Goal: Task Accomplishment & Management: Manage account settings

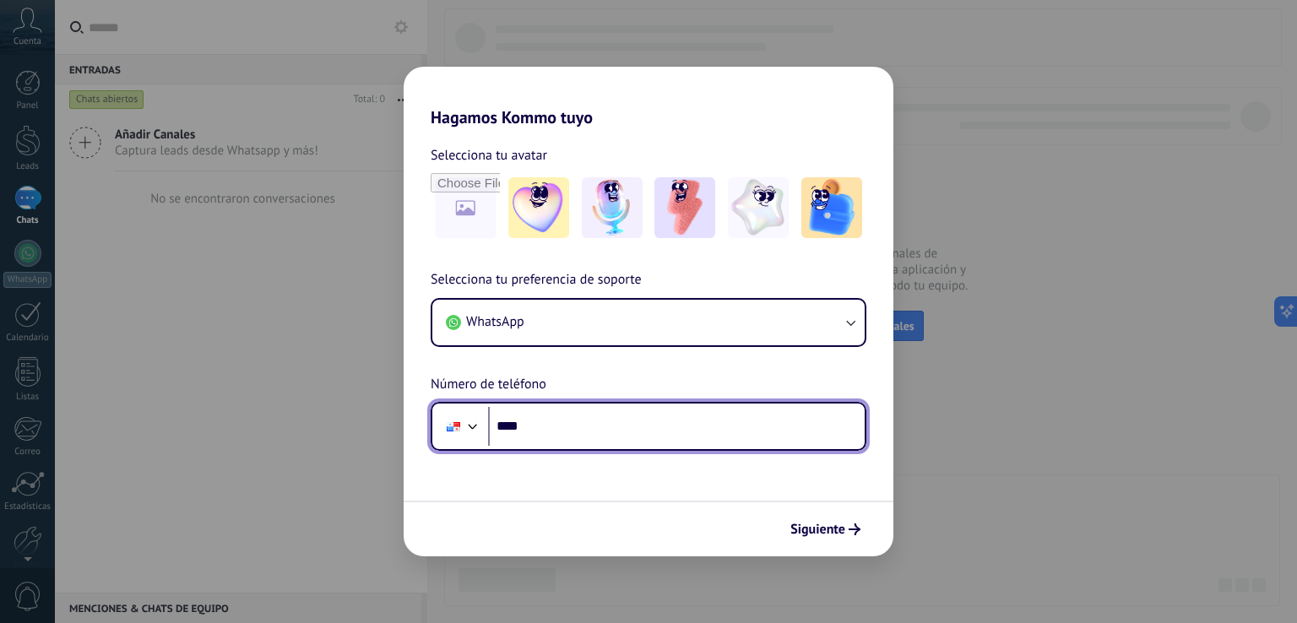
click at [615, 438] on input "****" at bounding box center [676, 426] width 377 height 39
click at [503, 417] on input "**********" at bounding box center [676, 426] width 377 height 39
type input "**********"
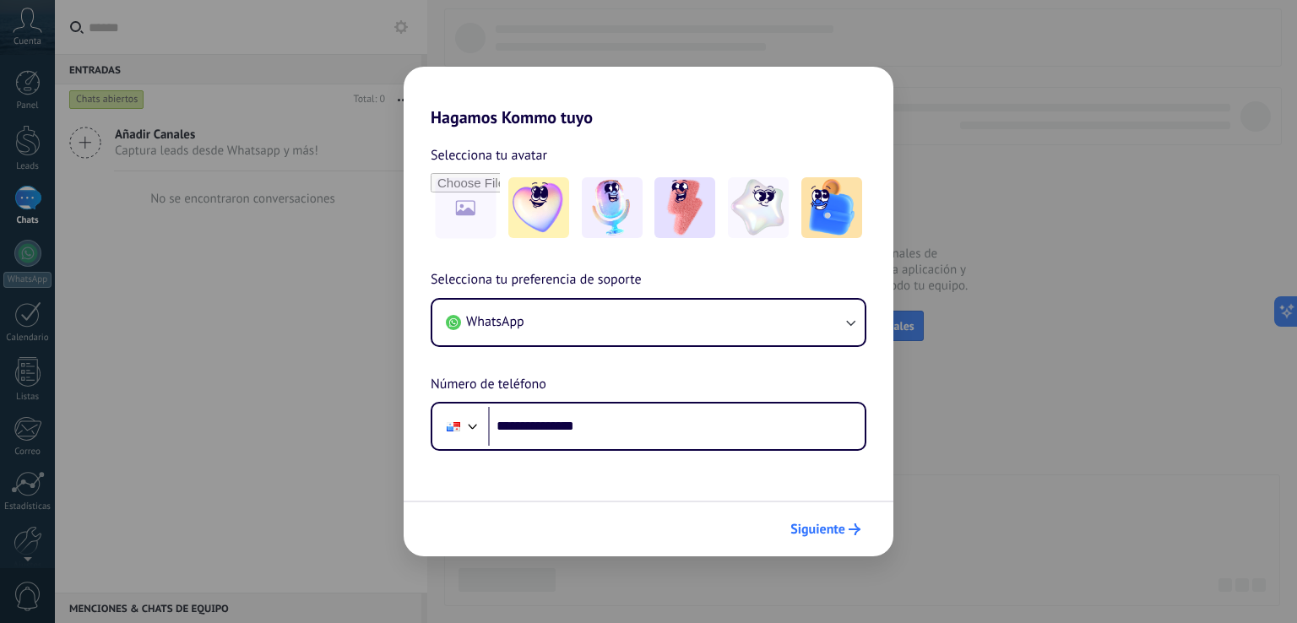
click at [838, 525] on span "Siguiente" at bounding box center [818, 530] width 55 height 12
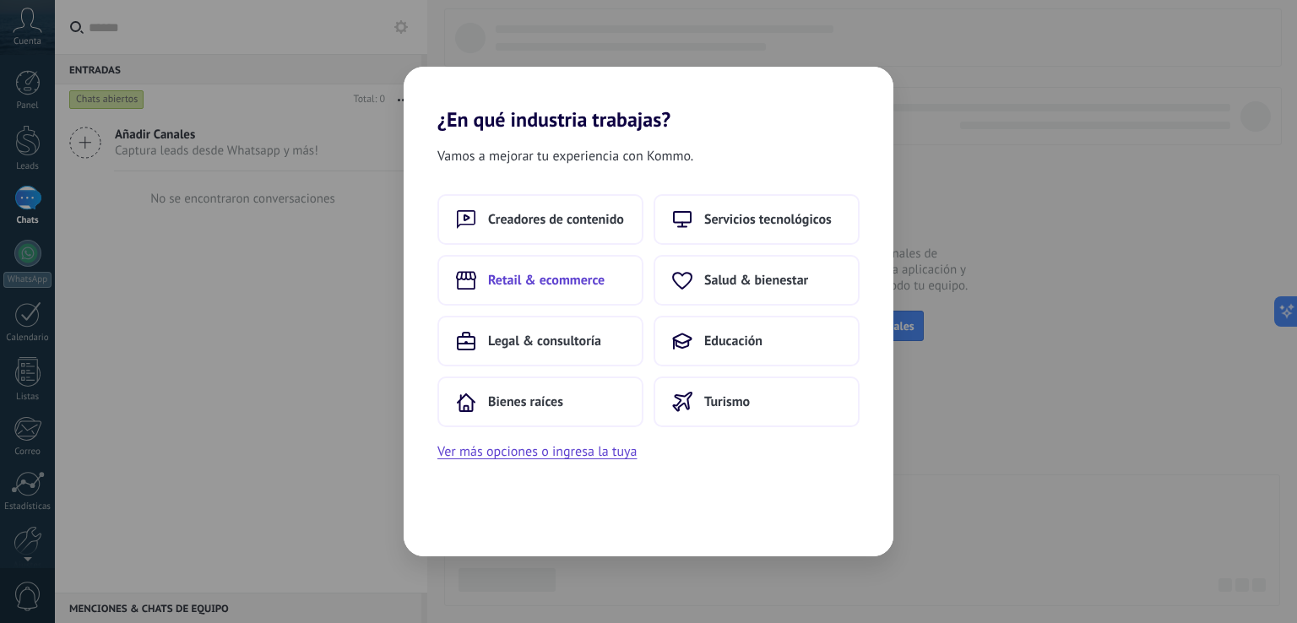
click at [573, 272] on span "Retail & ecommerce" at bounding box center [546, 280] width 117 height 17
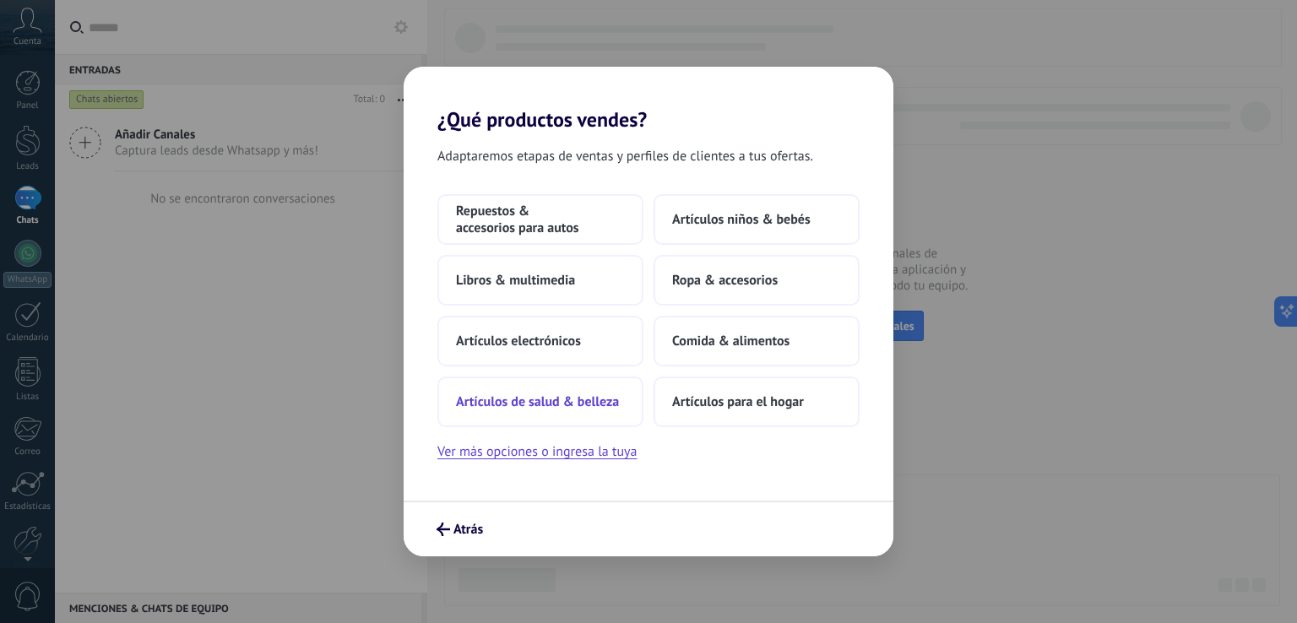
click at [592, 394] on span "Artículos de salud & belleza" at bounding box center [537, 402] width 163 height 17
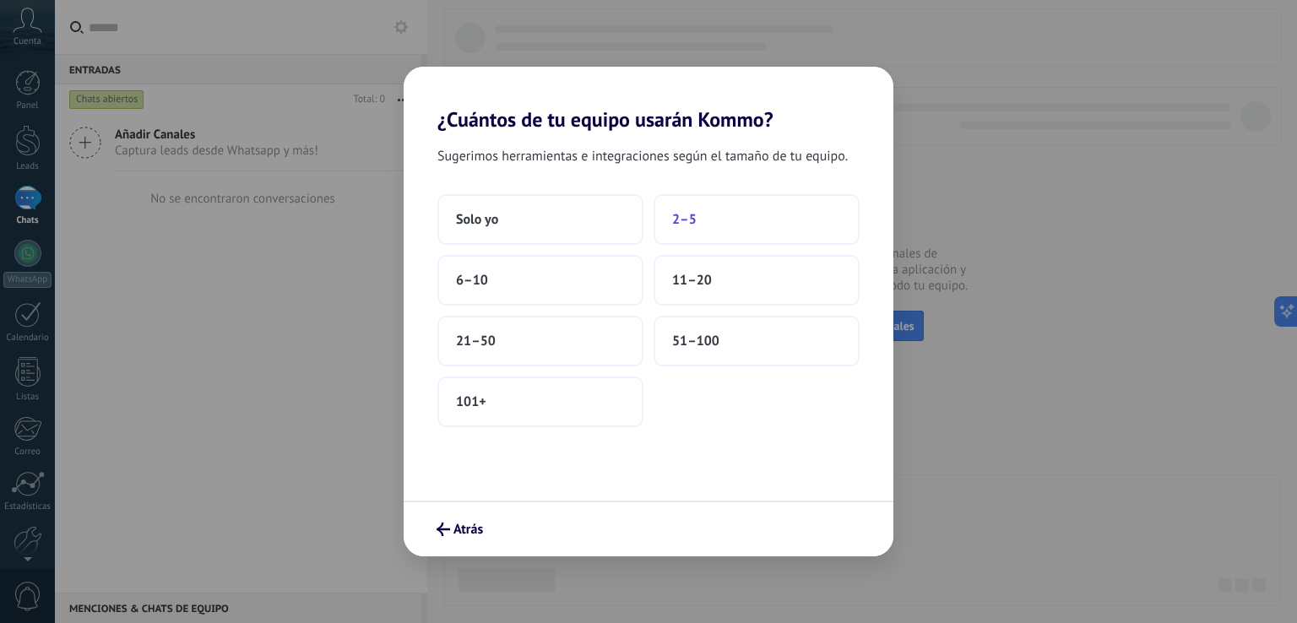
click at [693, 241] on button "2–5" at bounding box center [757, 219] width 206 height 51
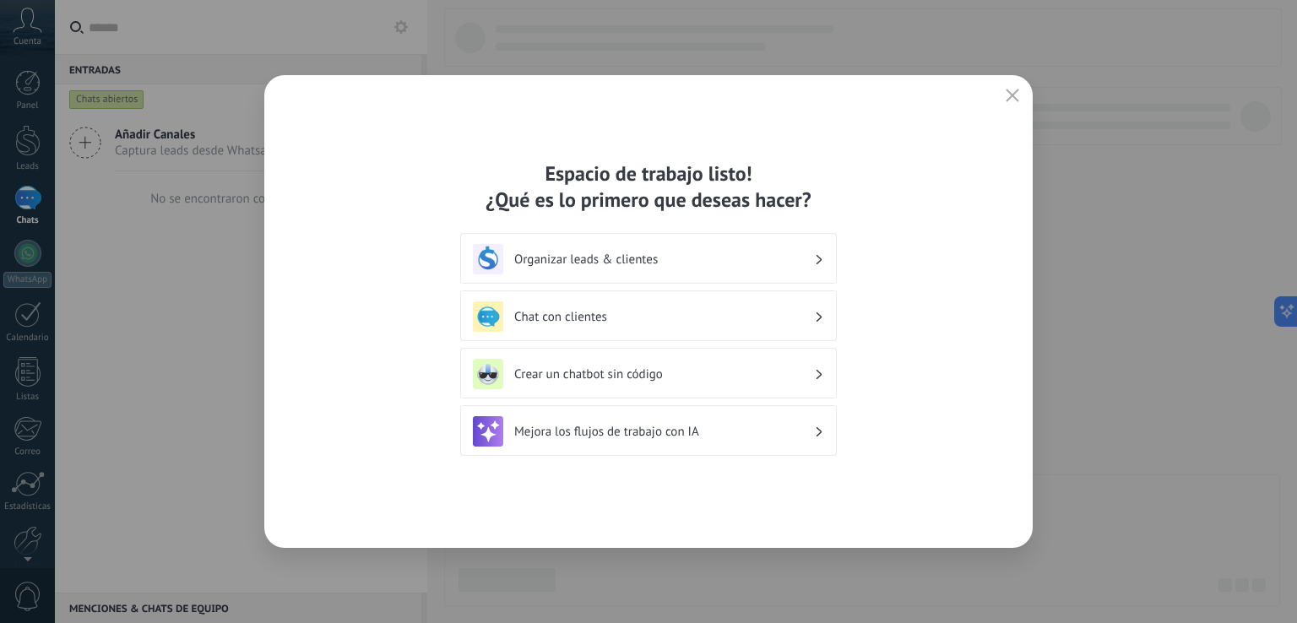
click at [693, 318] on h3 "Chat con clientes" at bounding box center [664, 317] width 300 height 16
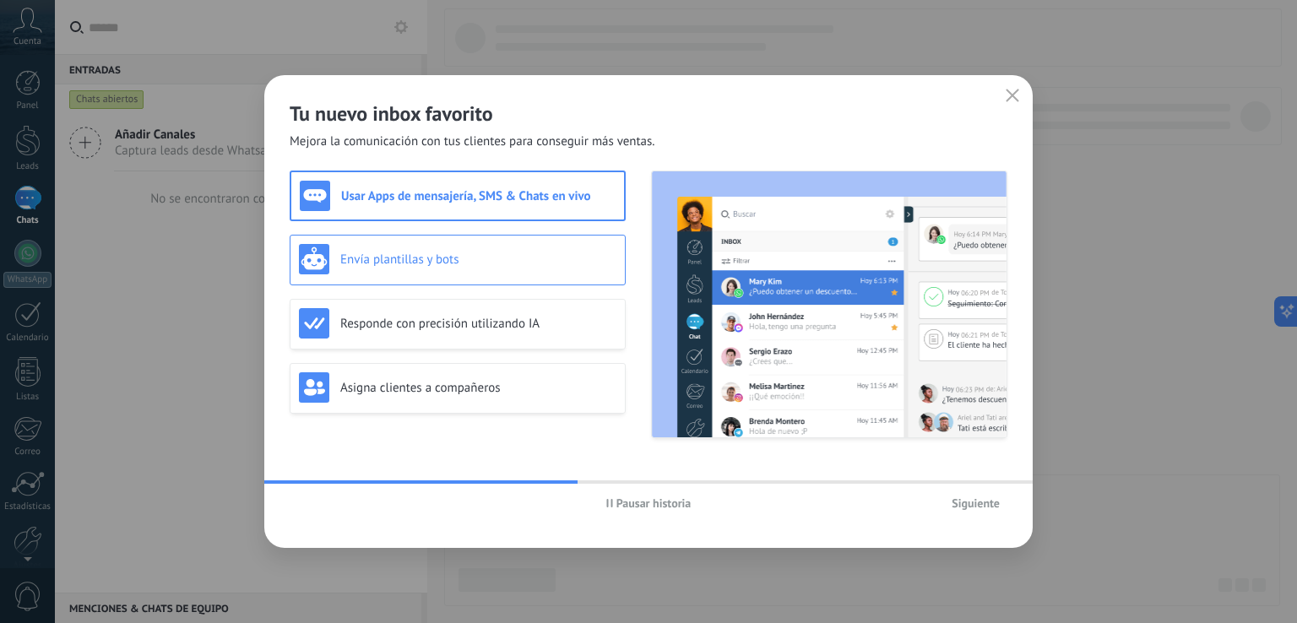
click at [516, 244] on div "Envía plantillas y bots" at bounding box center [458, 259] width 318 height 30
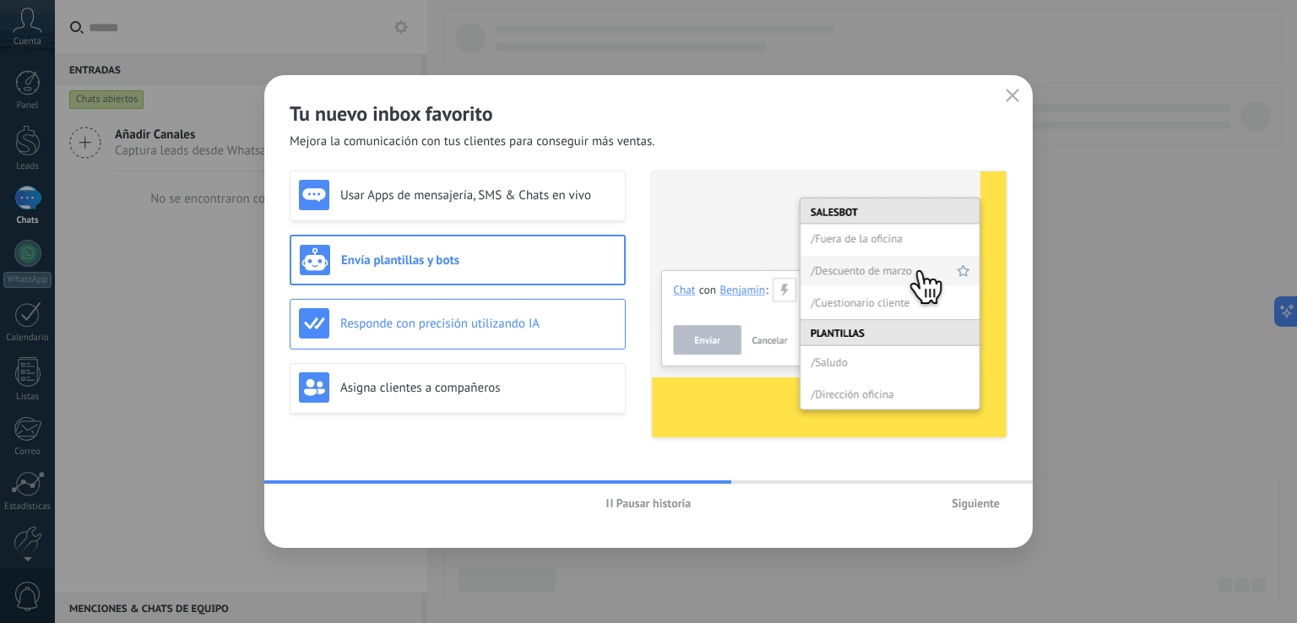
click at [512, 316] on h3 "Responde con precisión utilizando IA" at bounding box center [478, 324] width 276 height 16
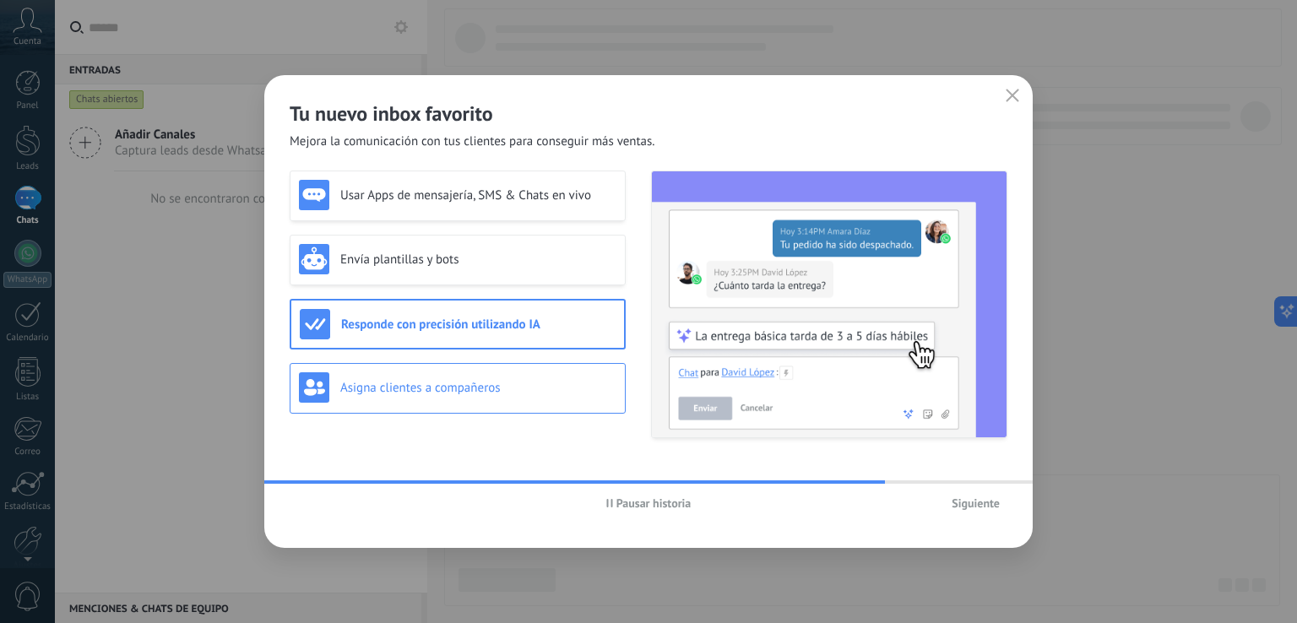
click at [537, 389] on h3 "Asigna clientes a compañeros" at bounding box center [478, 388] width 276 height 16
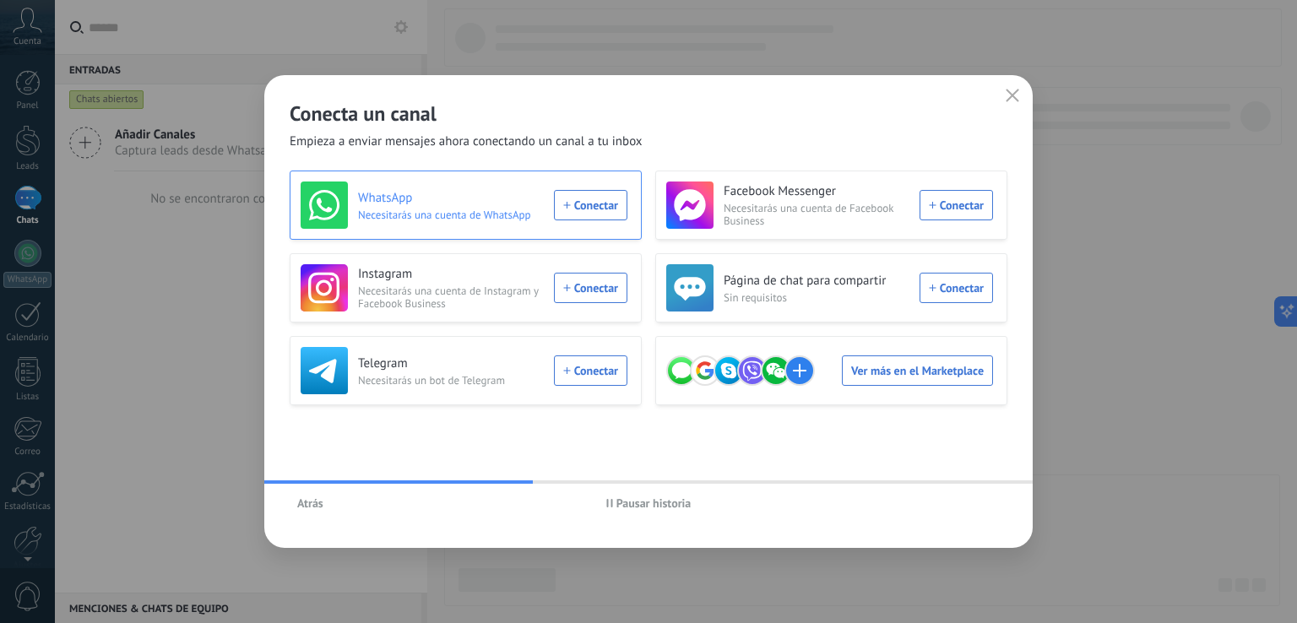
click at [593, 204] on div "WhatsApp Necesitarás una cuenta de WhatsApp Conectar" at bounding box center [464, 205] width 327 height 47
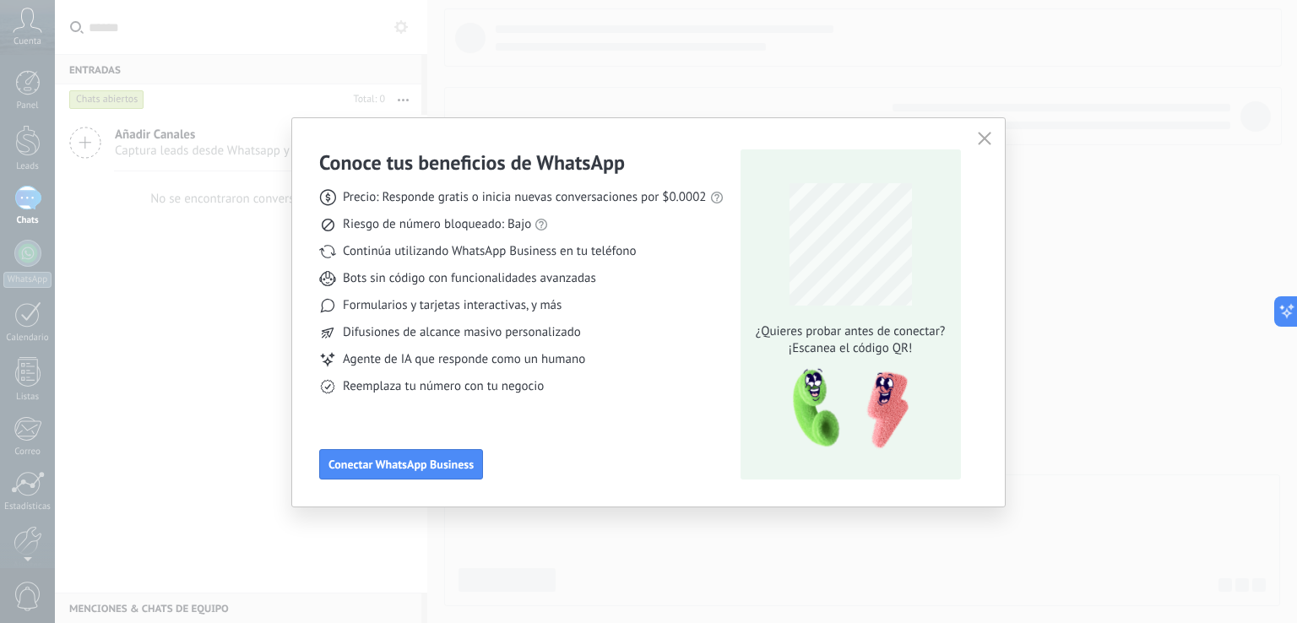
click at [986, 137] on icon "button" at bounding box center [985, 139] width 14 height 14
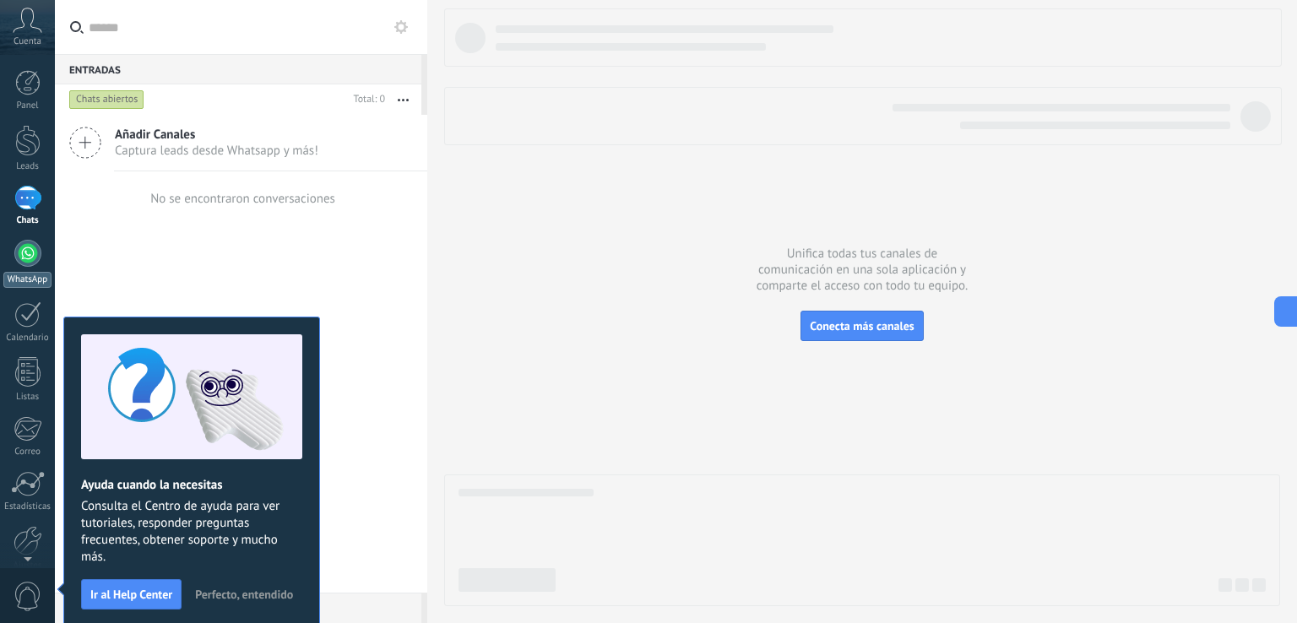
click at [29, 258] on div at bounding box center [27, 253] width 27 height 27
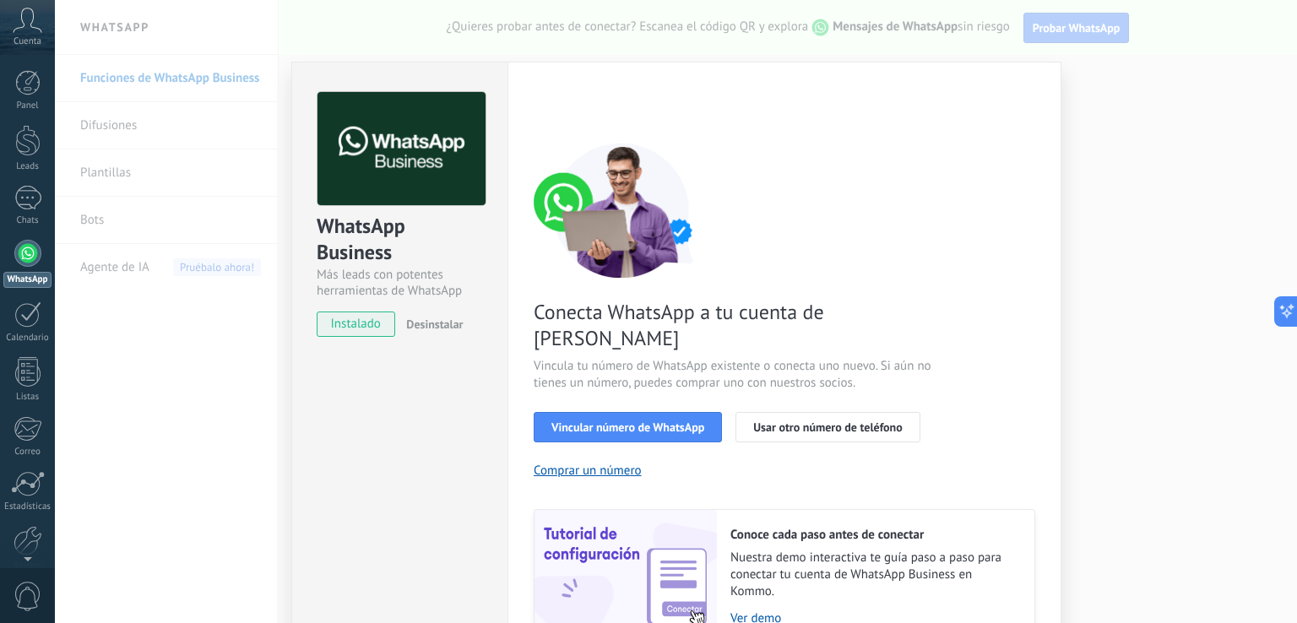
scroll to position [69, 0]
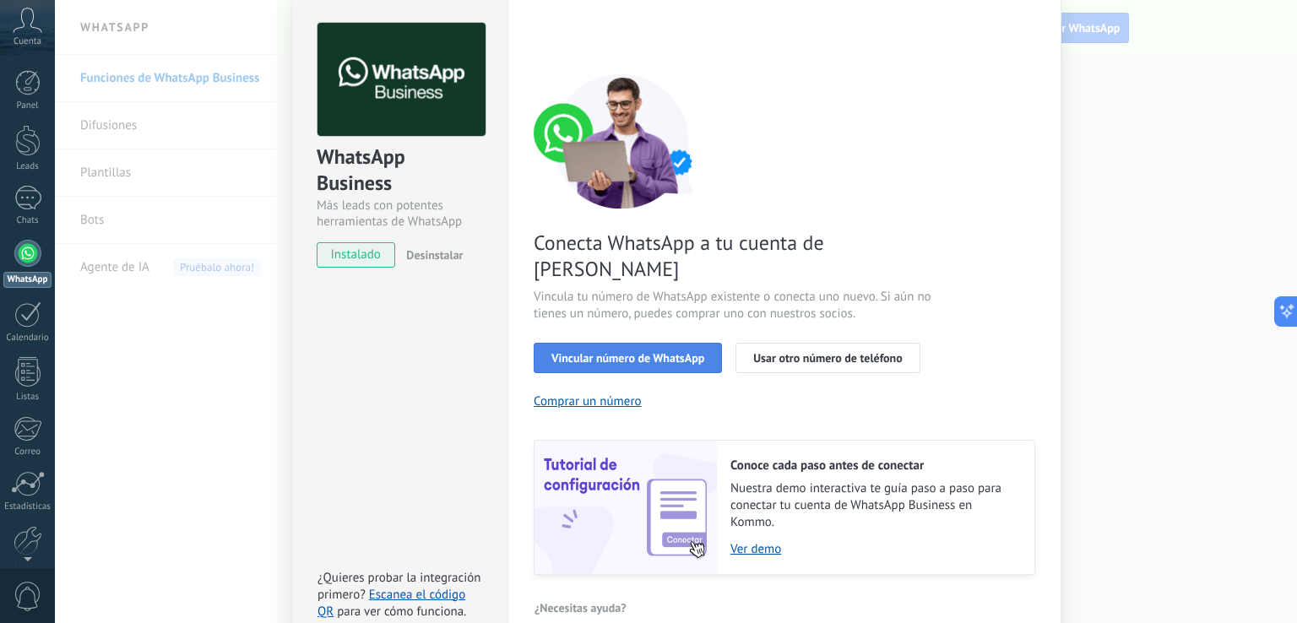
click at [677, 352] on span "Vincular número de WhatsApp" at bounding box center [628, 358] width 153 height 12
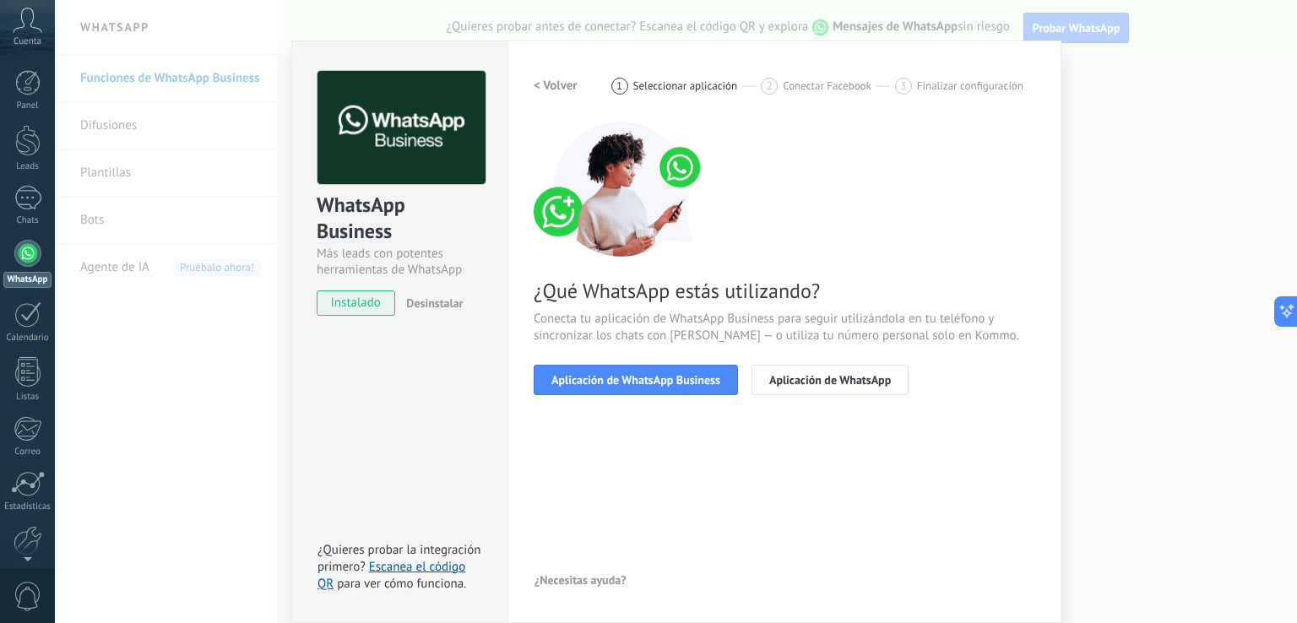
scroll to position [20, 0]
click at [710, 375] on span "Aplicación de WhatsApp Business" at bounding box center [636, 381] width 169 height 12
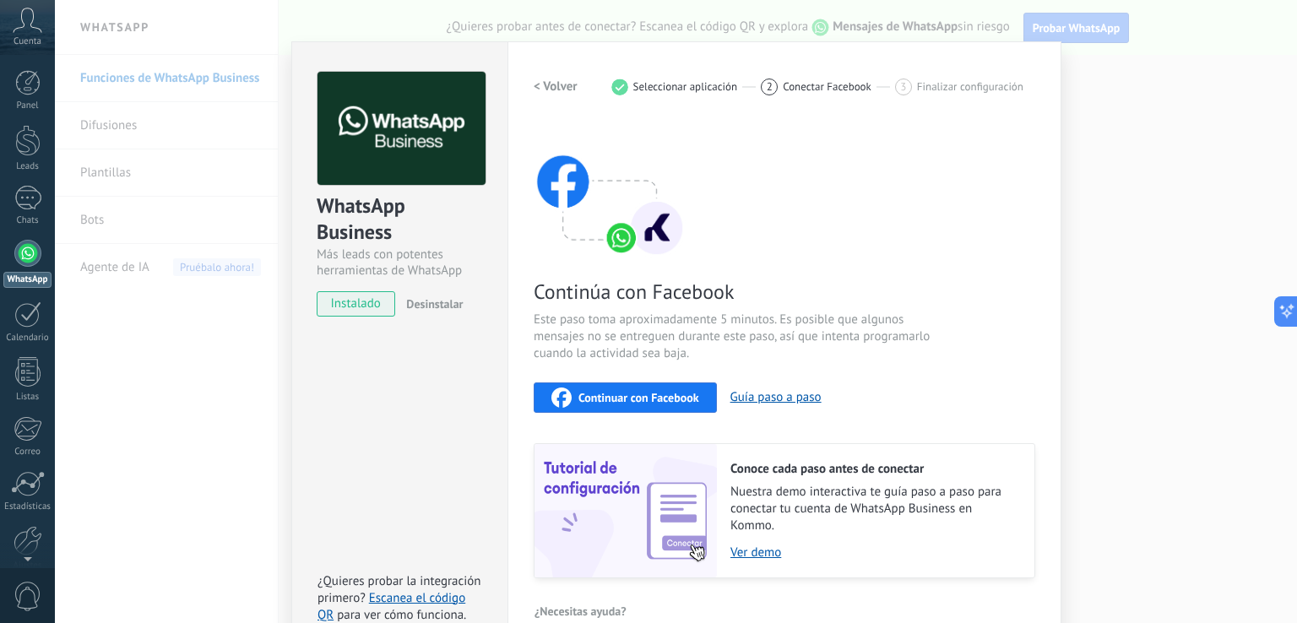
scroll to position [50, 0]
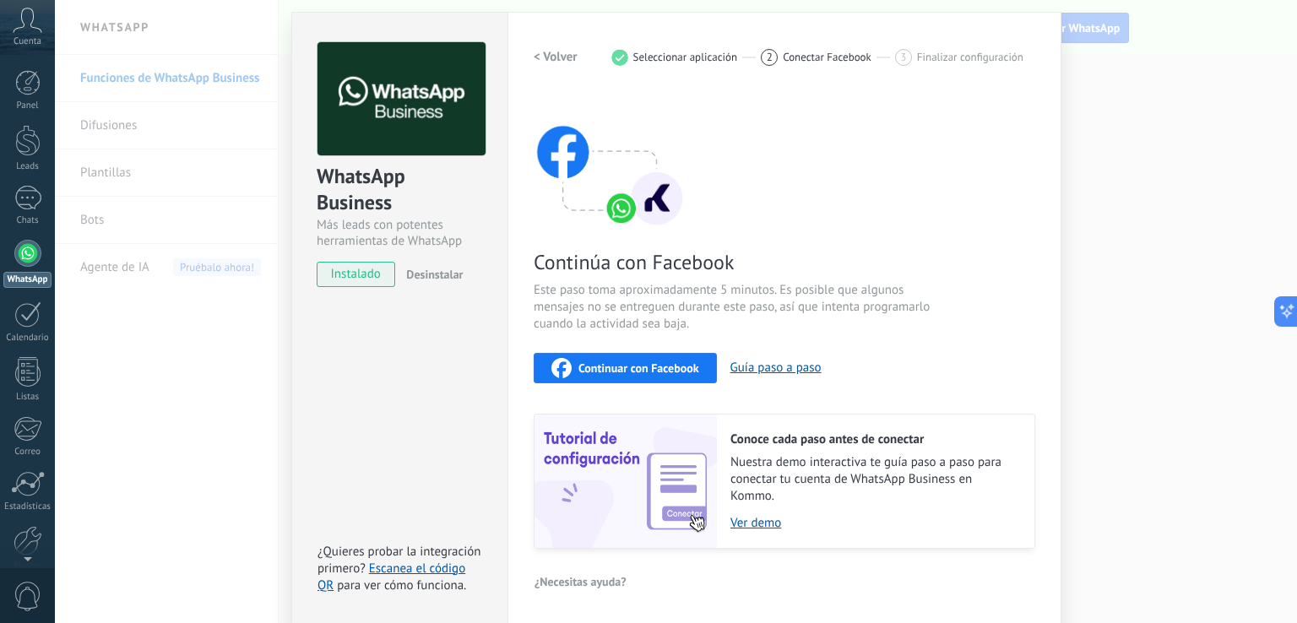
click at [372, 274] on span "instalado" at bounding box center [356, 274] width 77 height 25
click at [426, 273] on span "Desinstalar" at bounding box center [434, 274] width 57 height 15
click at [372, 271] on span "instalado" at bounding box center [356, 274] width 77 height 25
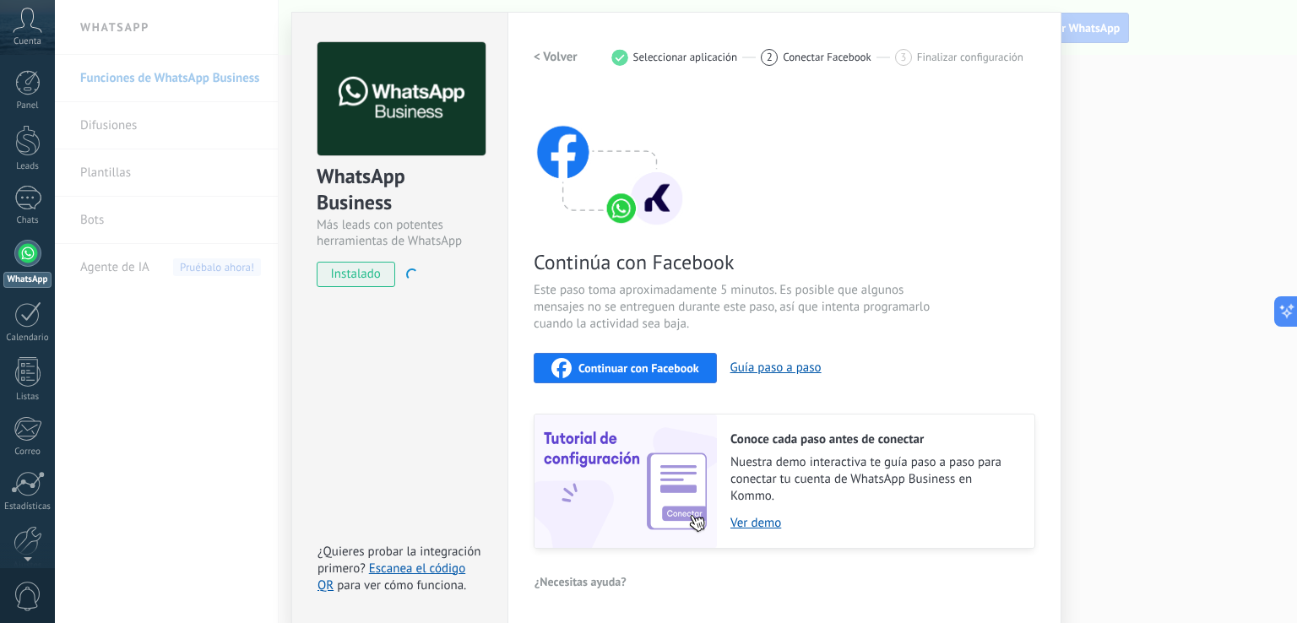
click at [372, 271] on span "instalado" at bounding box center [356, 274] width 77 height 25
click at [378, 270] on span "instalado" at bounding box center [356, 274] width 77 height 25
click at [395, 268] on div "instalado Desinstalar" at bounding box center [400, 274] width 166 height 25
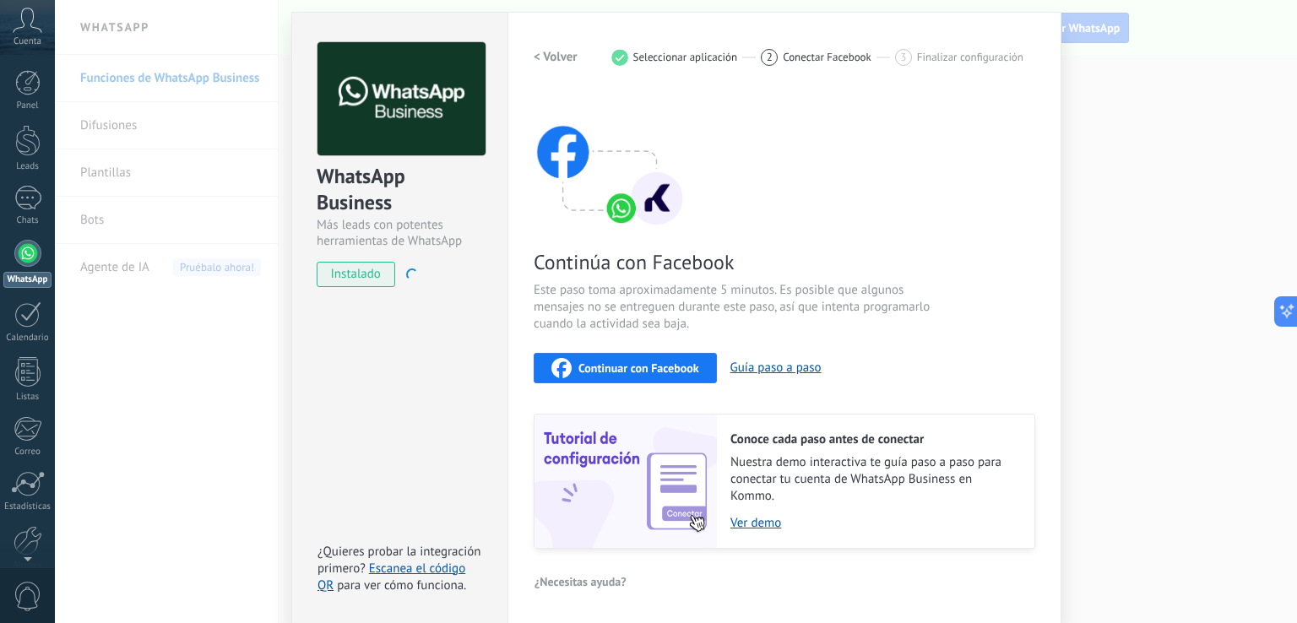
click at [400, 268] on button "Desinstalar" at bounding box center [409, 274] width 19 height 25
click at [408, 267] on button "Desinstalar" at bounding box center [409, 274] width 19 height 25
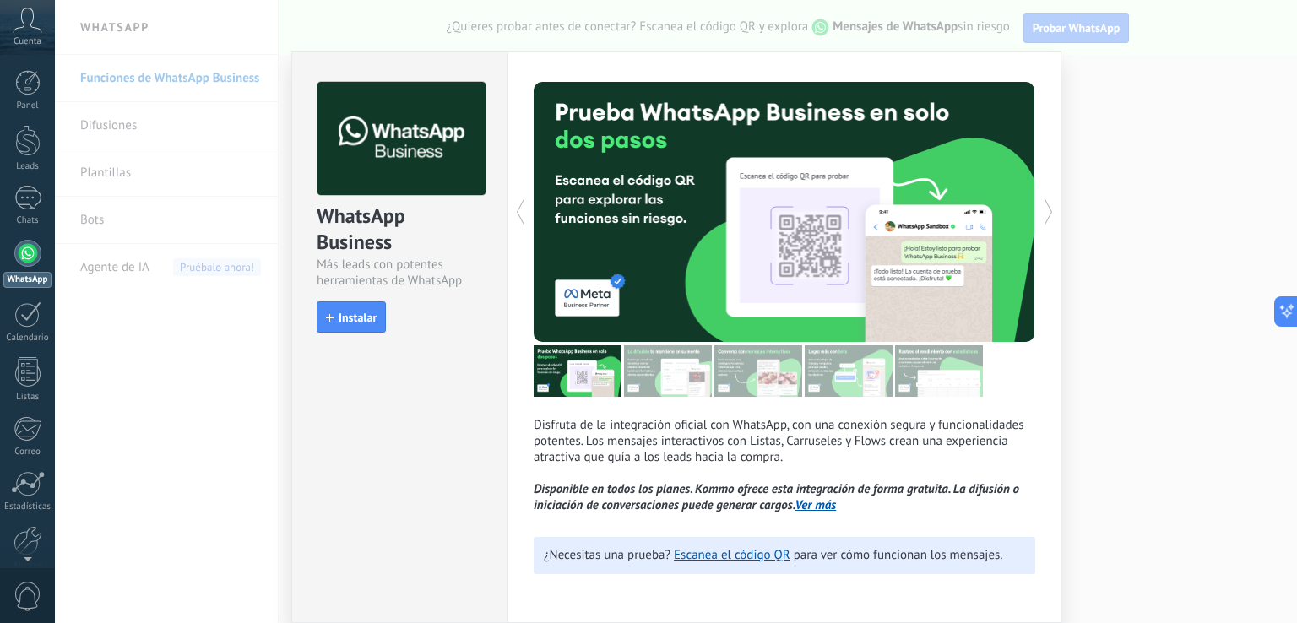
scroll to position [0, 0]
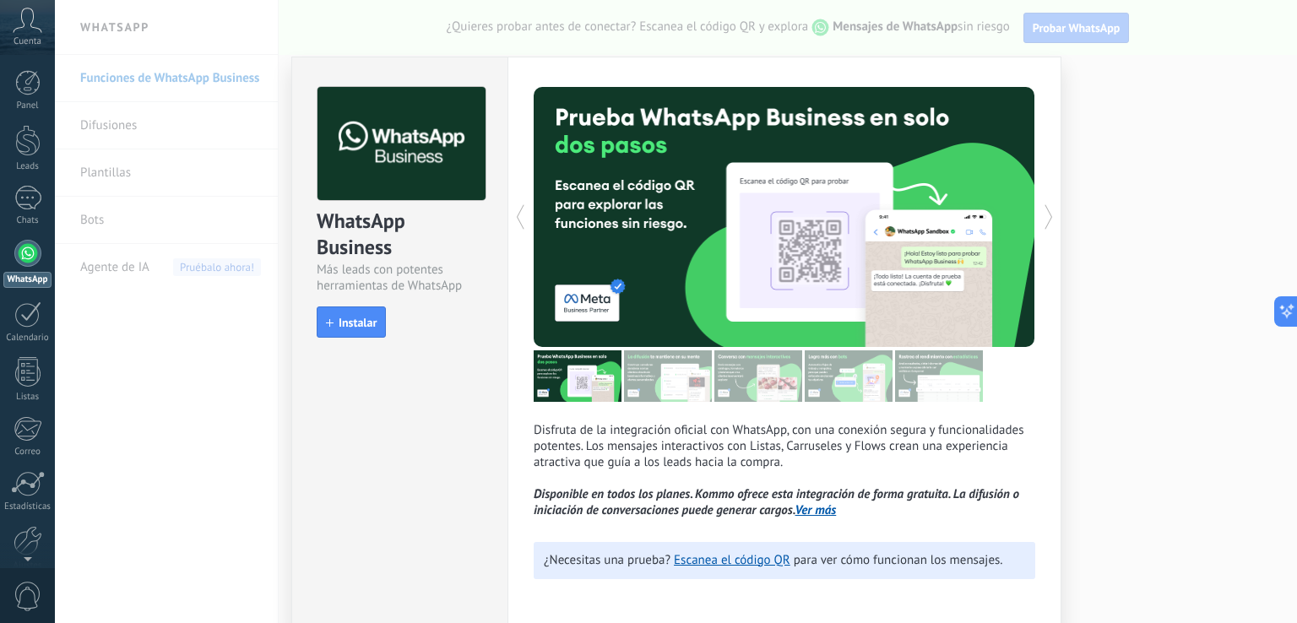
click at [412, 268] on div "Más leads con potentes herramientas de WhatsApp" at bounding box center [400, 278] width 166 height 32
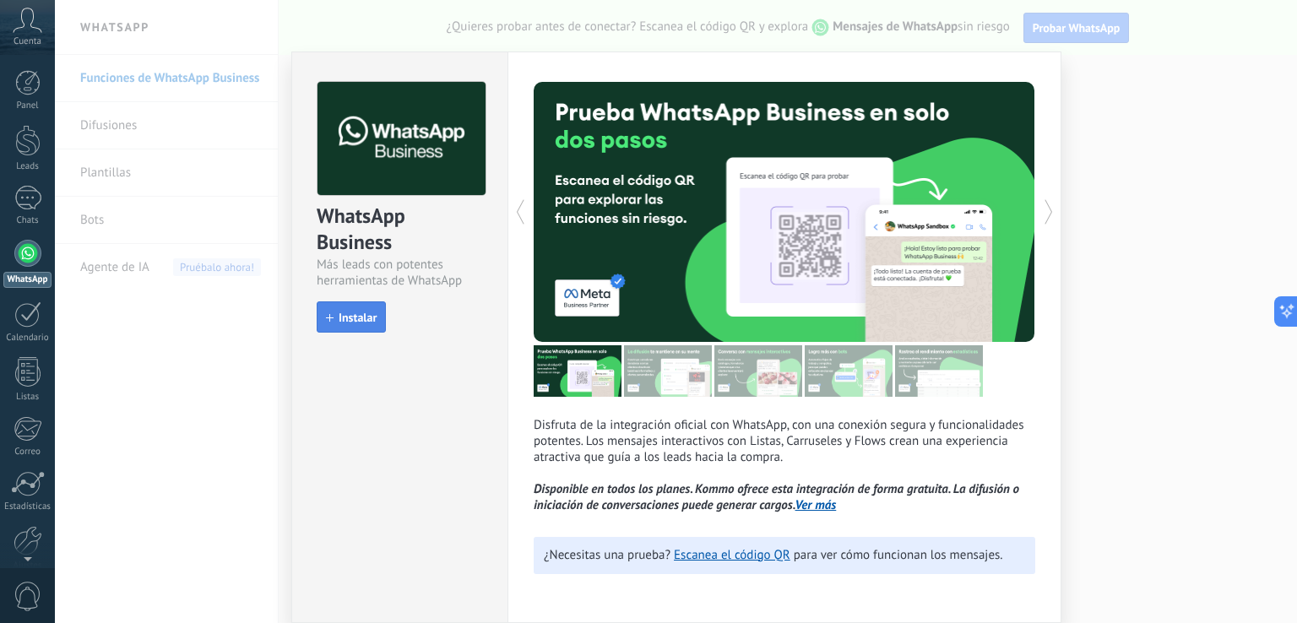
click at [367, 318] on span "Instalar" at bounding box center [358, 318] width 38 height 12
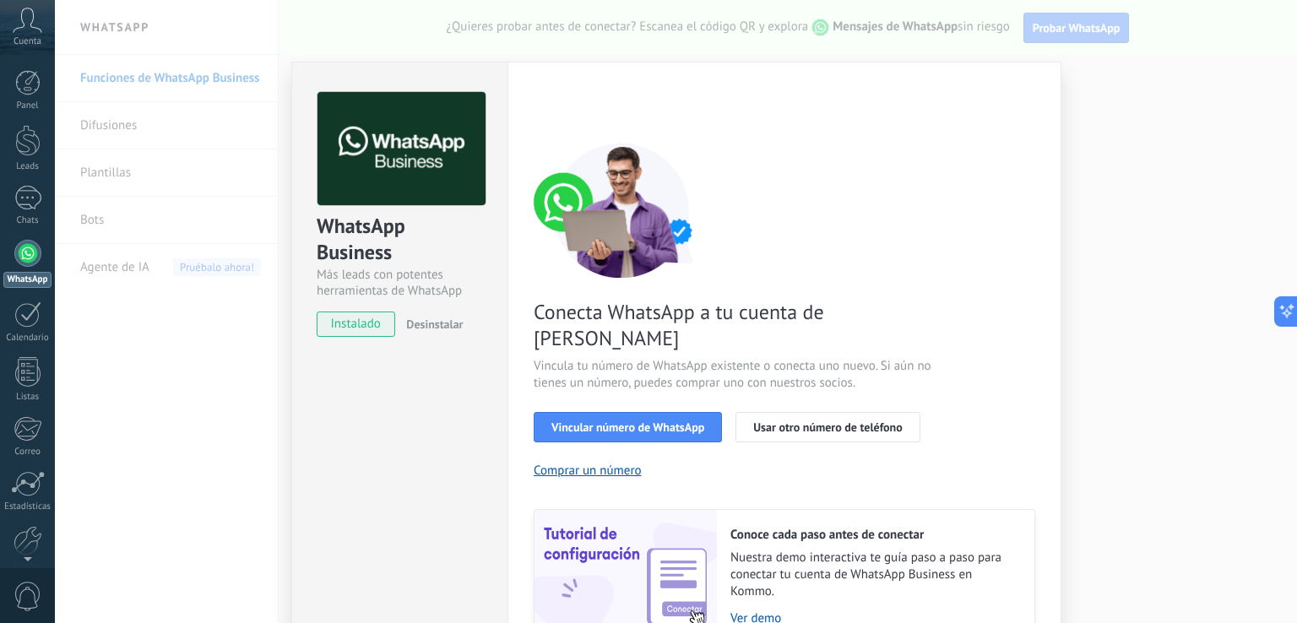
scroll to position [69, 0]
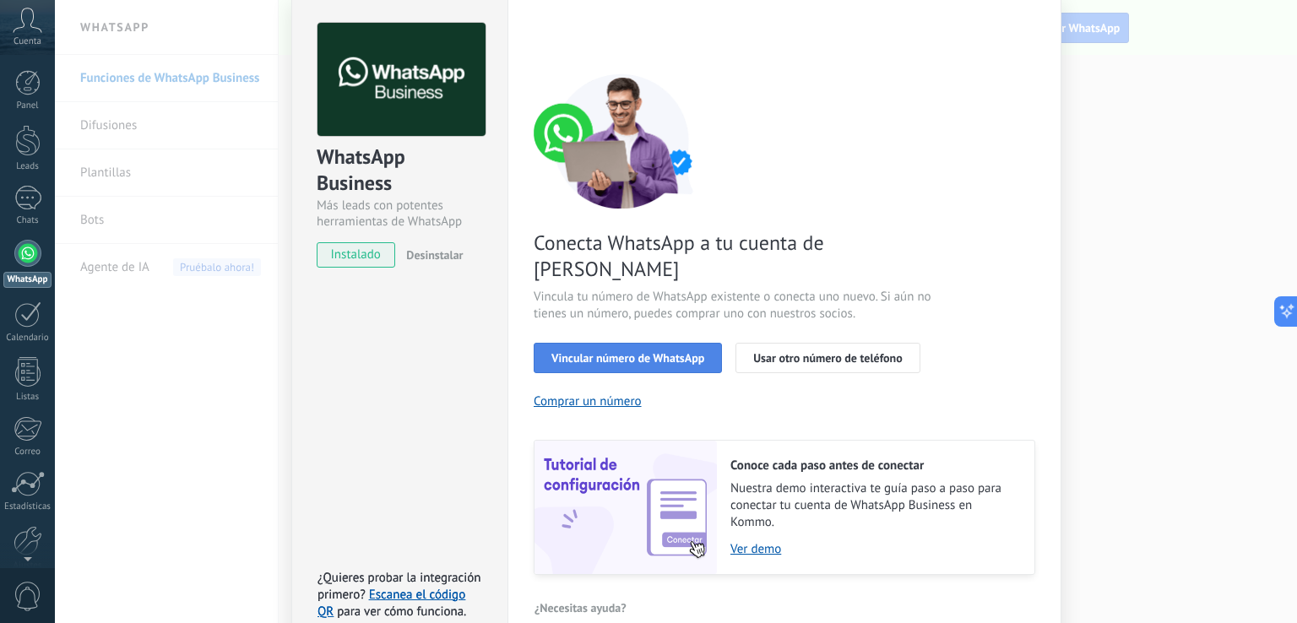
click at [676, 352] on span "Vincular número de WhatsApp" at bounding box center [628, 358] width 153 height 12
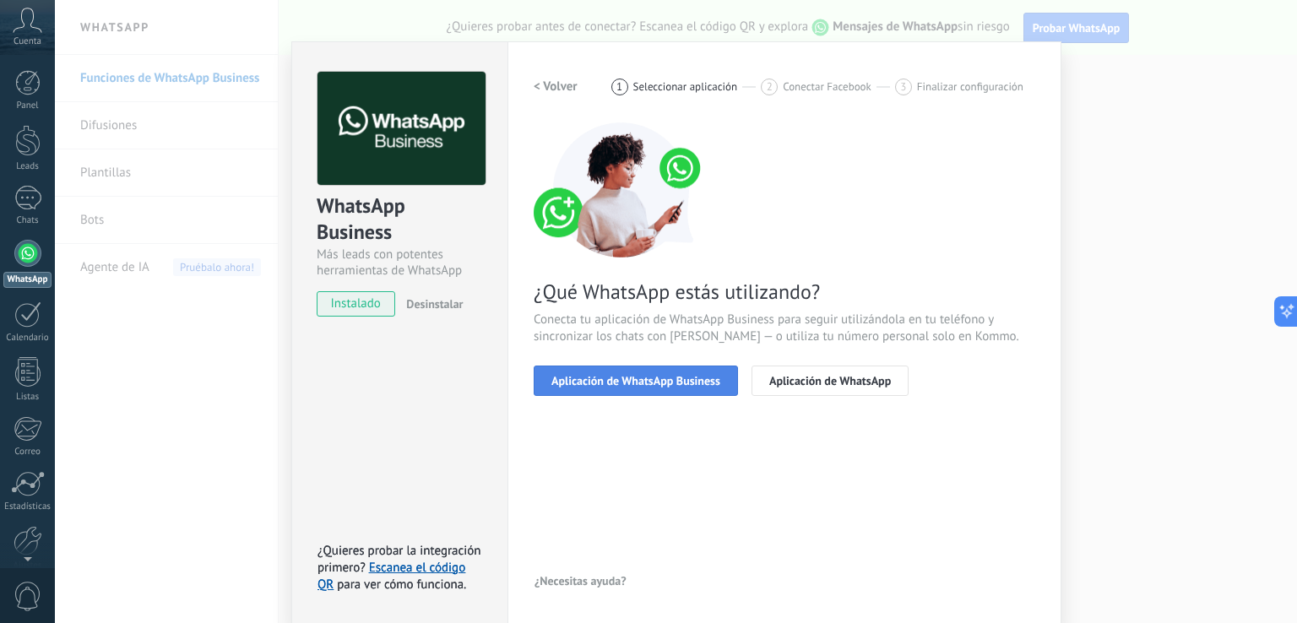
click at [657, 389] on button "Aplicación de WhatsApp Business" at bounding box center [636, 381] width 204 height 30
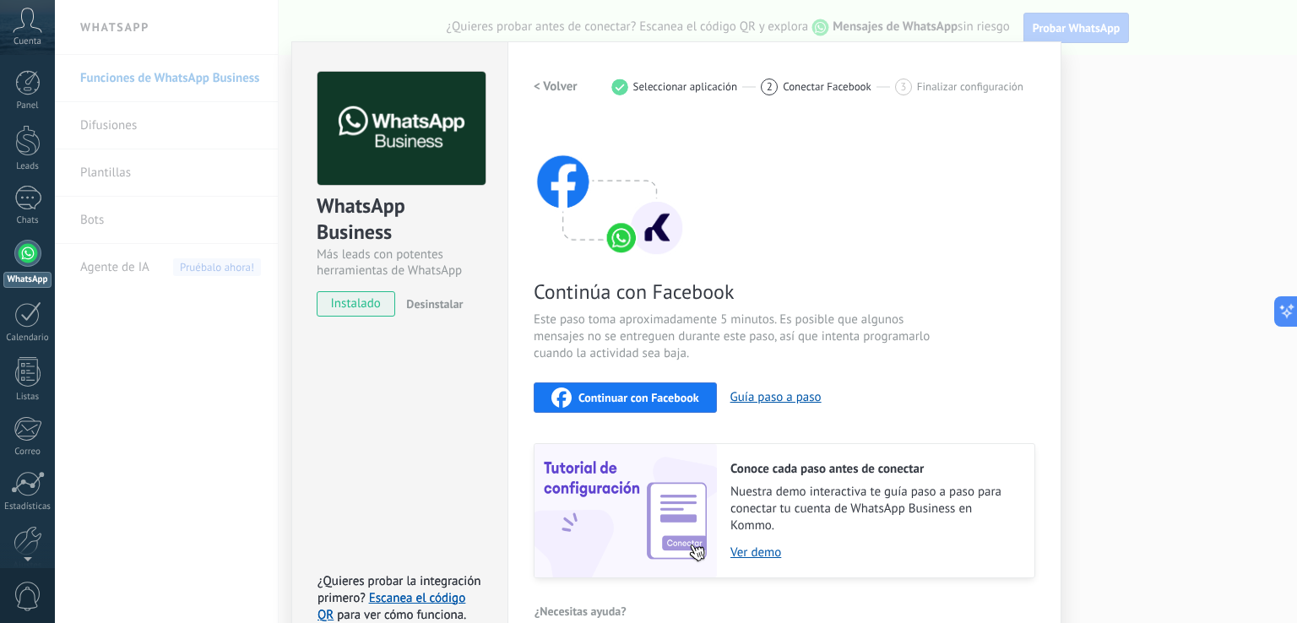
scroll to position [50, 0]
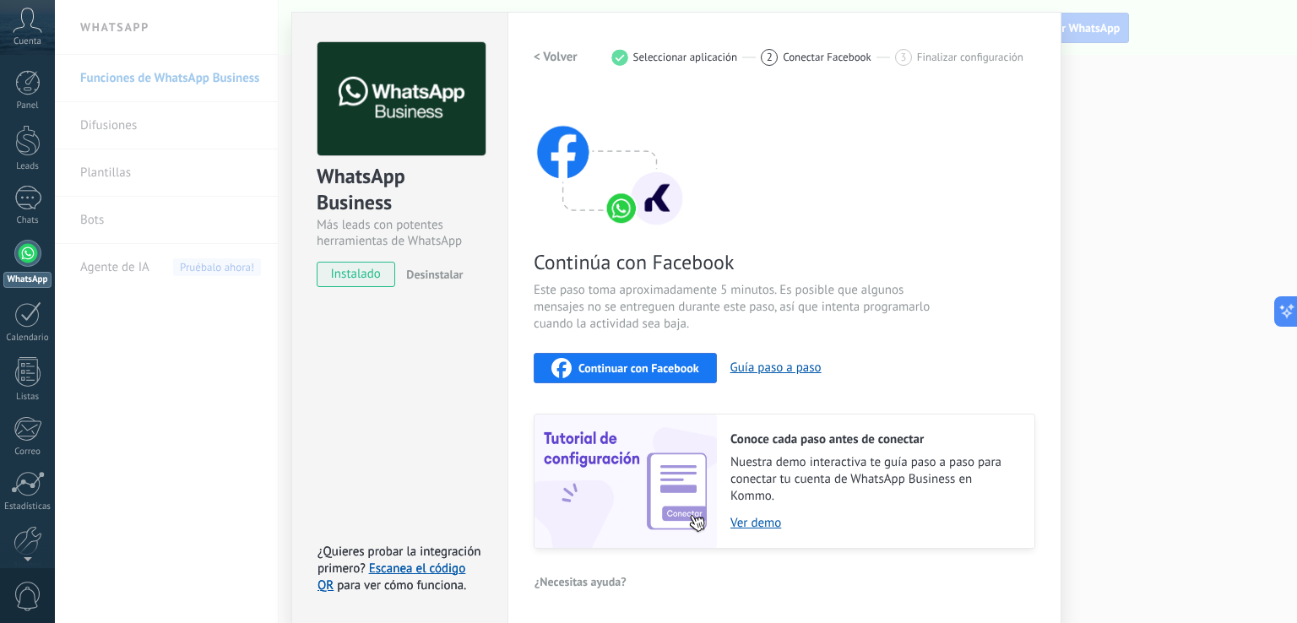
click at [661, 362] on span "Continuar con Facebook" at bounding box center [639, 368] width 121 height 12
click at [1101, 129] on div "WhatsApp Business Más leads con potentes herramientas de WhatsApp instalado Des…" at bounding box center [676, 311] width 1242 height 623
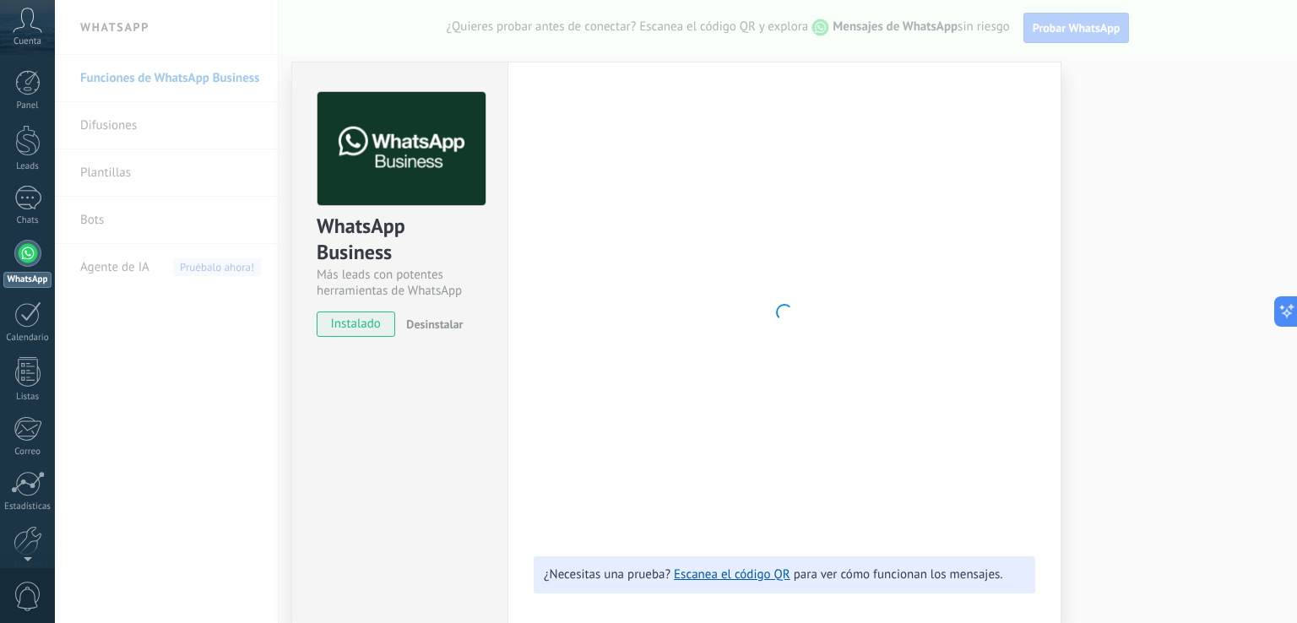
click at [1067, 139] on div "WhatsApp Business Más leads con potentes herramientas de WhatsApp instalado Des…" at bounding box center [676, 311] width 1242 height 623
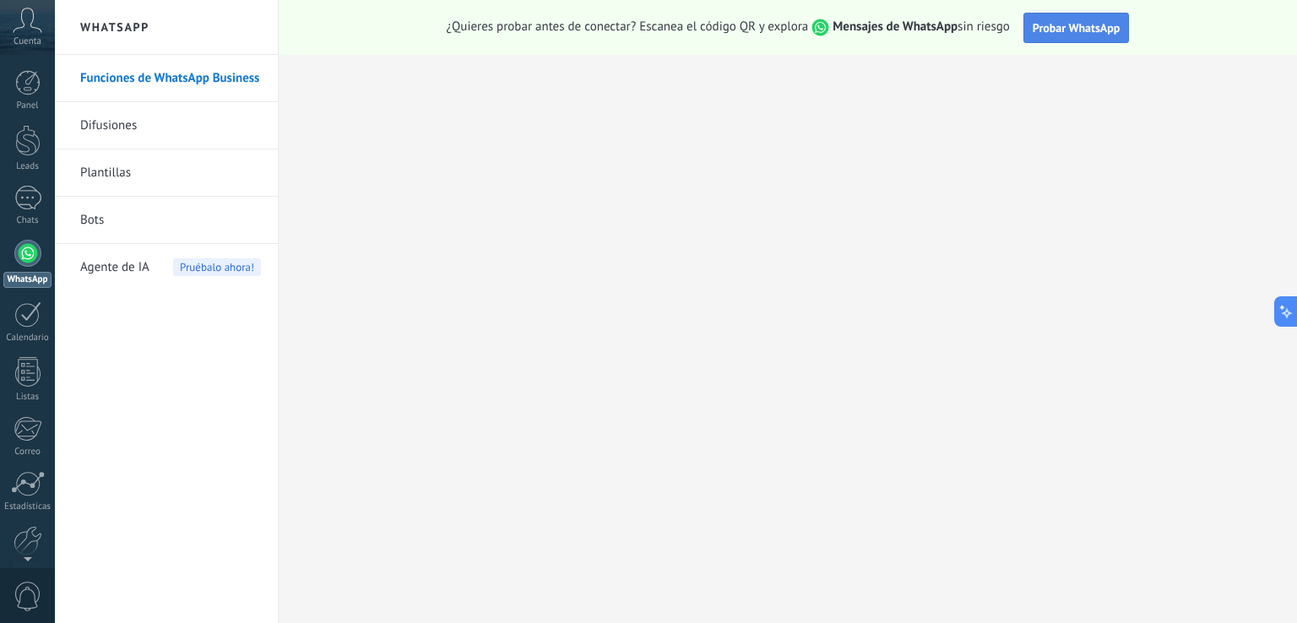
click at [1077, 29] on span "Probar WhatsApp" at bounding box center [1077, 27] width 88 height 15
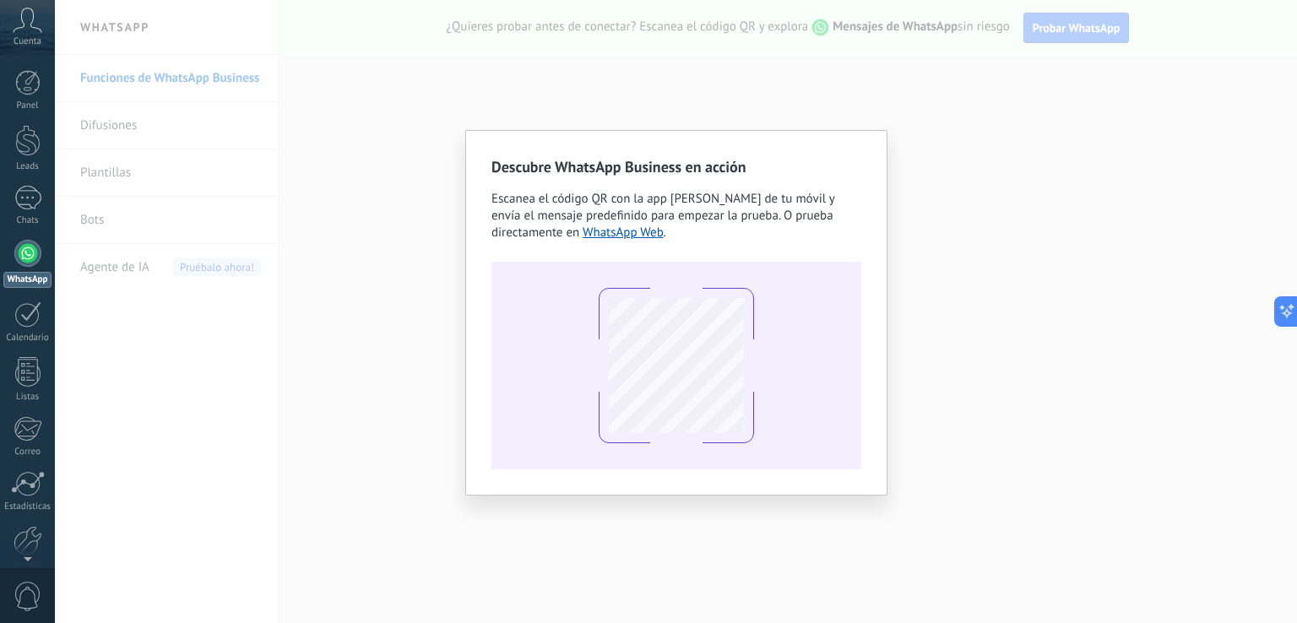
click at [856, 280] on div at bounding box center [677, 366] width 370 height 208
click at [639, 239] on link "WhatsApp Web" at bounding box center [623, 233] width 81 height 16
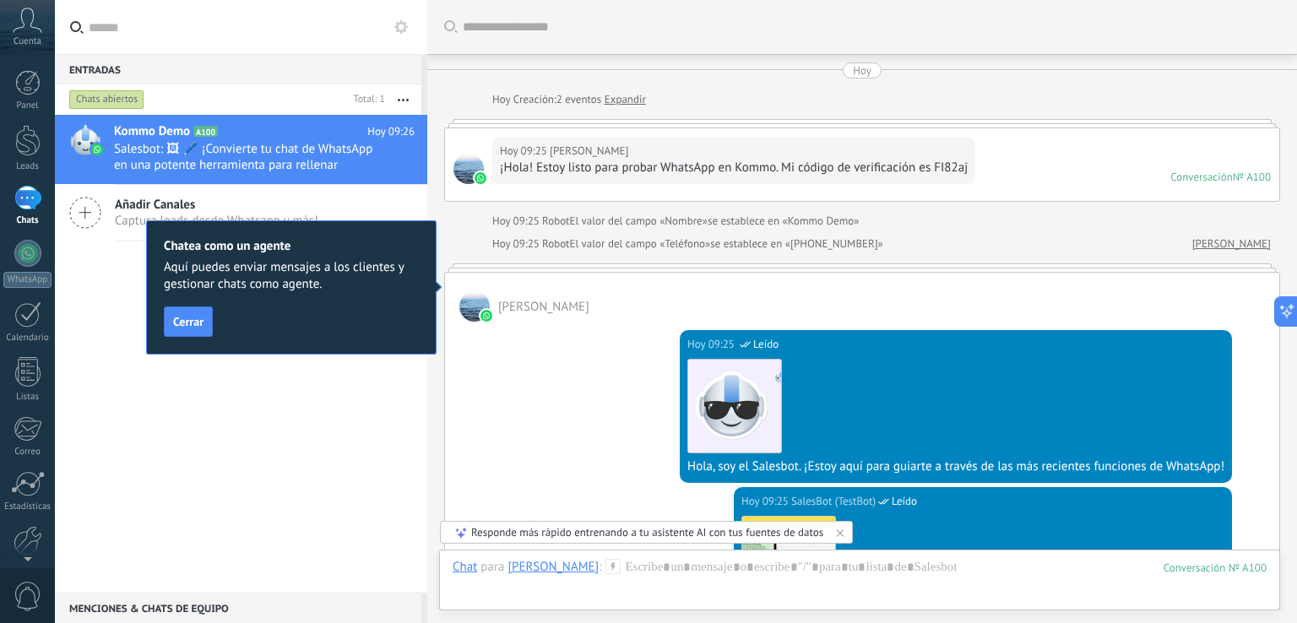
scroll to position [24, 0]
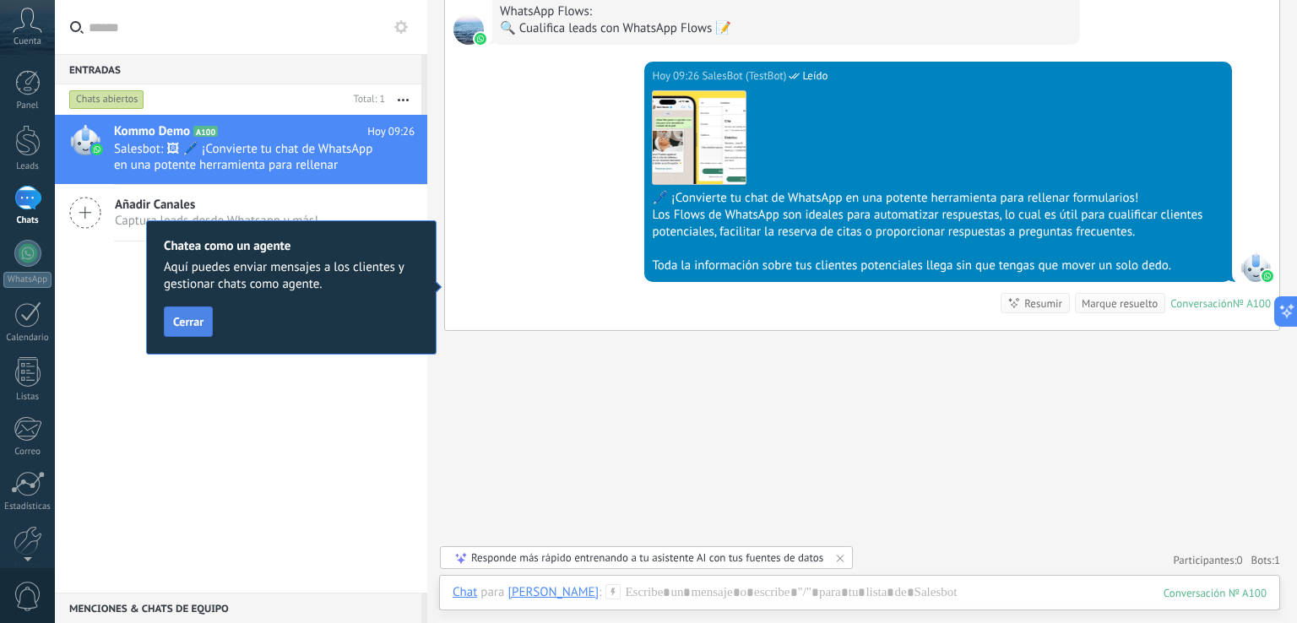
click at [170, 324] on button "Cerrar" at bounding box center [188, 322] width 49 height 30
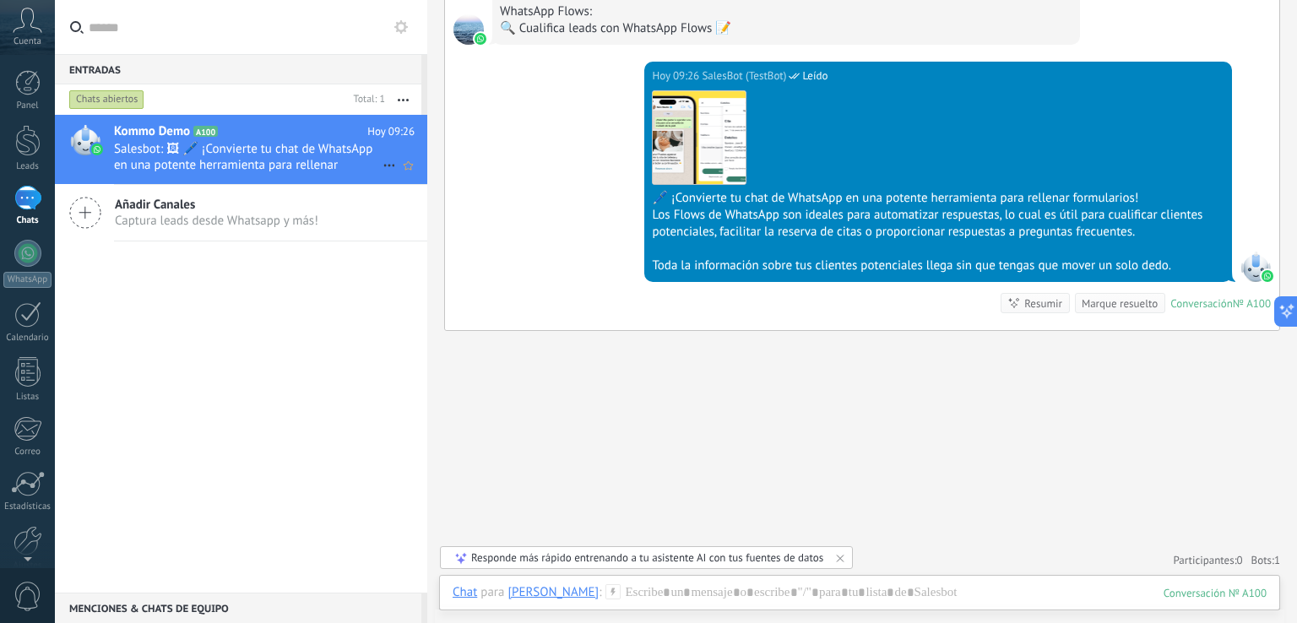
click at [237, 169] on span "Salesbot: 🖼 🖊️ ¡Convierte tu chat de WhatsApp en una potente herramienta para r…" at bounding box center [248, 157] width 269 height 32
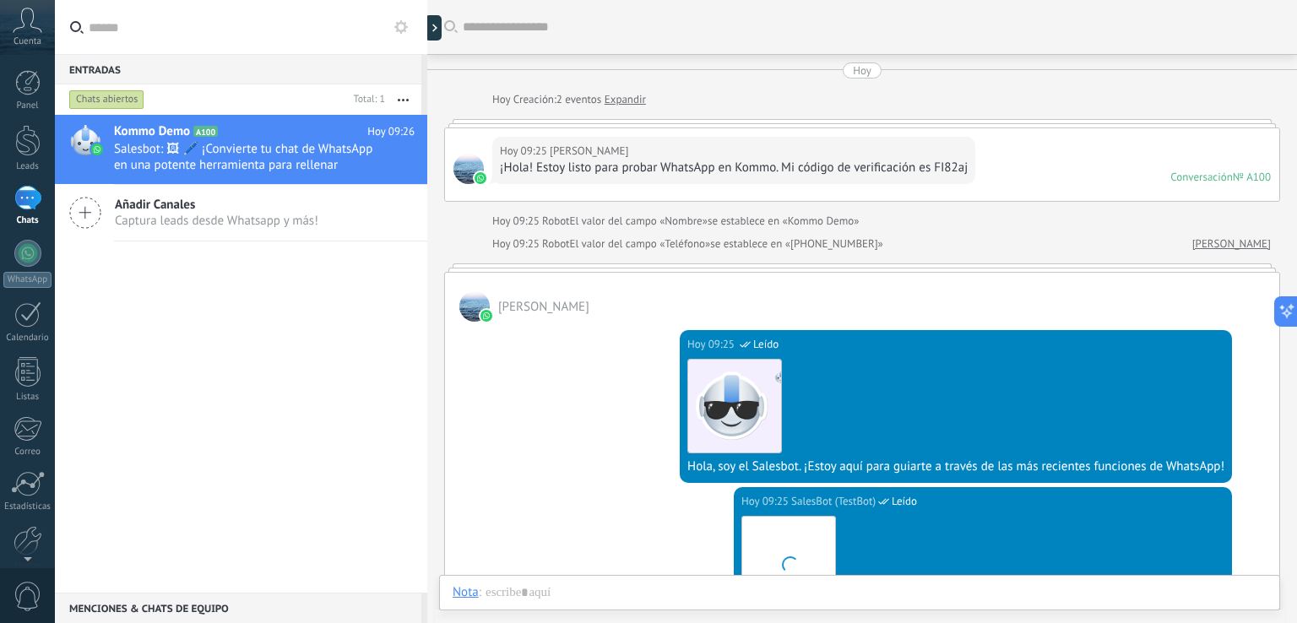
scroll to position [1558, 0]
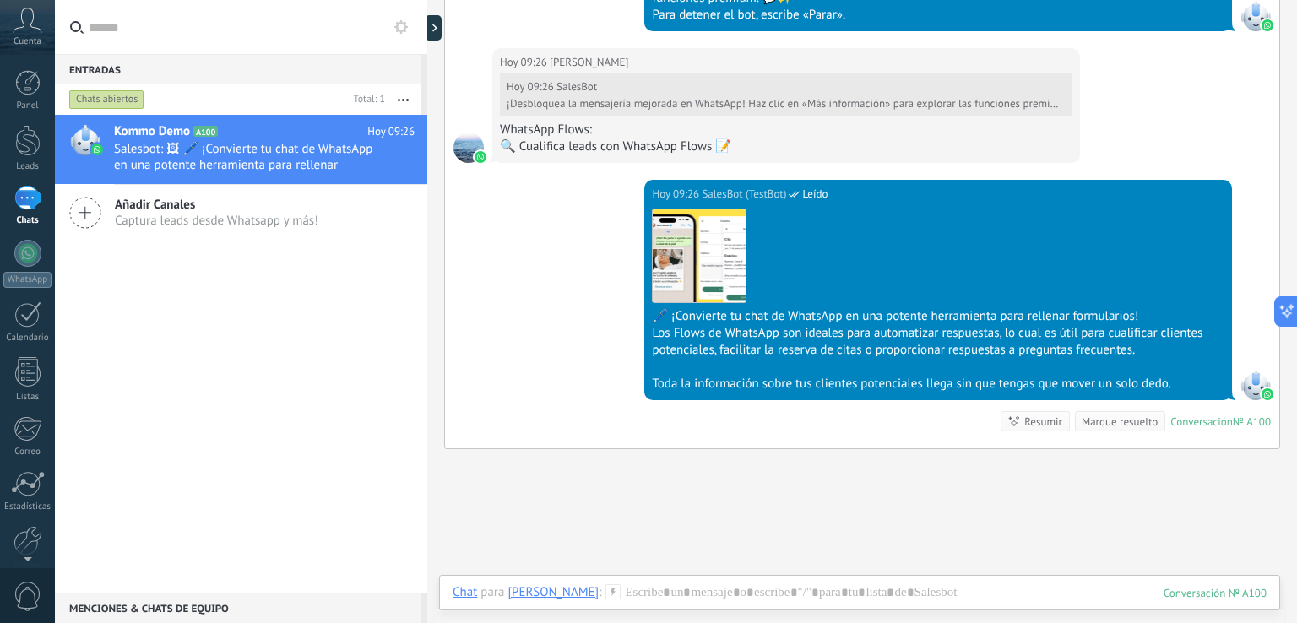
click at [298, 220] on span "Captura leads desde Whatsapp y más!" at bounding box center [217, 221] width 204 height 16
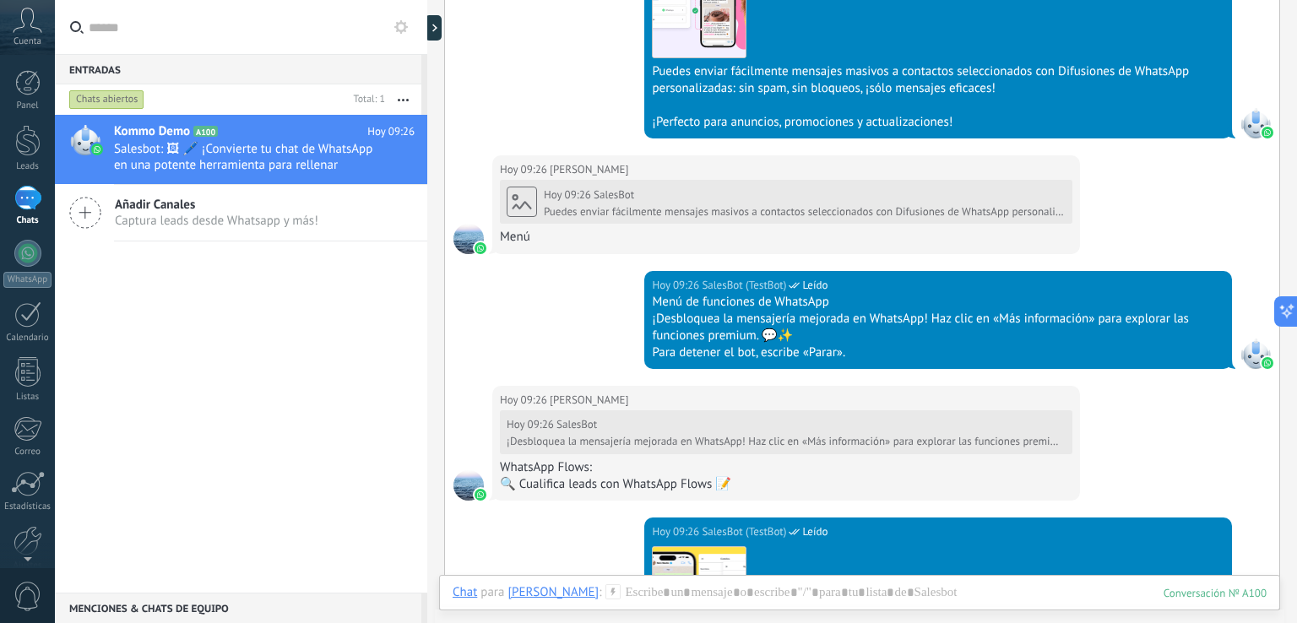
scroll to position [797, 0]
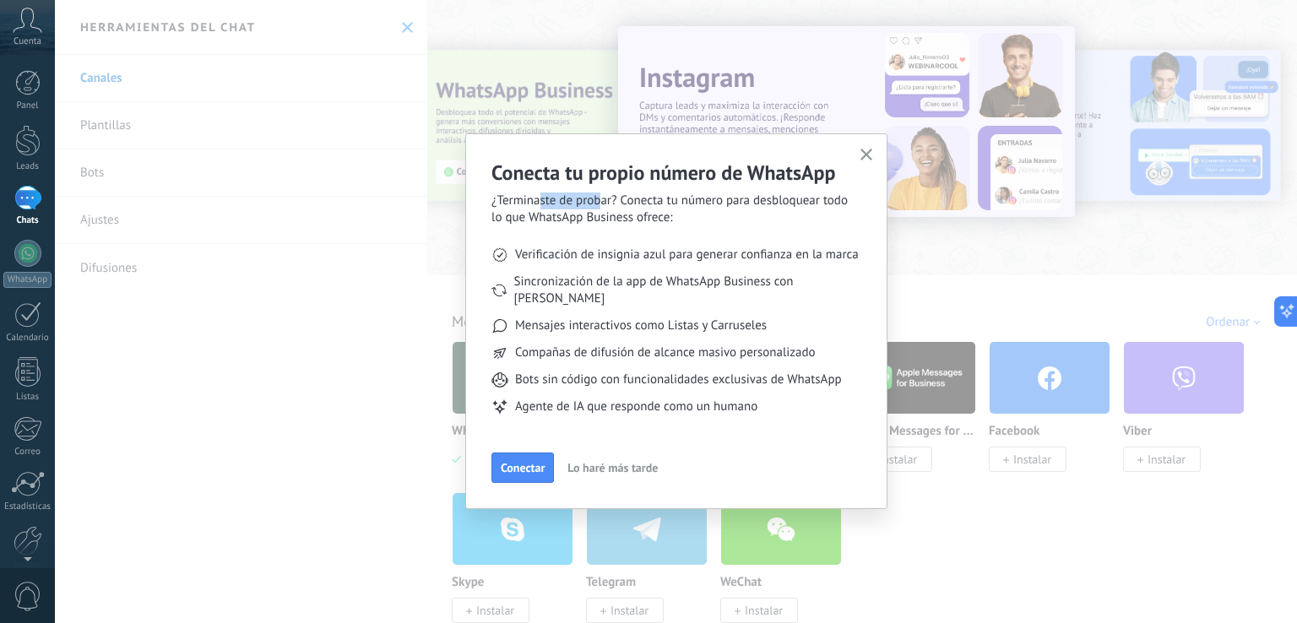
drag, startPoint x: 537, startPoint y: 207, endPoint x: 598, endPoint y: 204, distance: 60.9
click at [598, 204] on span "¿Terminaste de probar? Conecta tu número para desbloquear todo lo que WhatsApp …" at bounding box center [677, 210] width 370 height 34
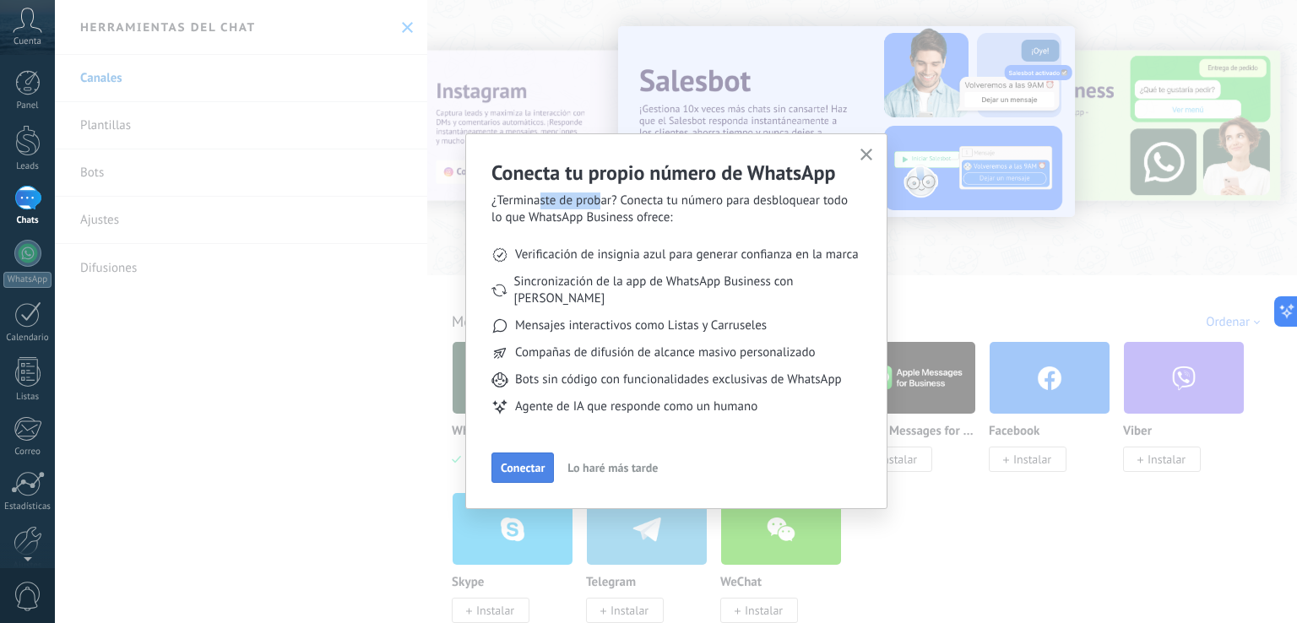
click at [531, 462] on span "Conectar" at bounding box center [523, 468] width 44 height 12
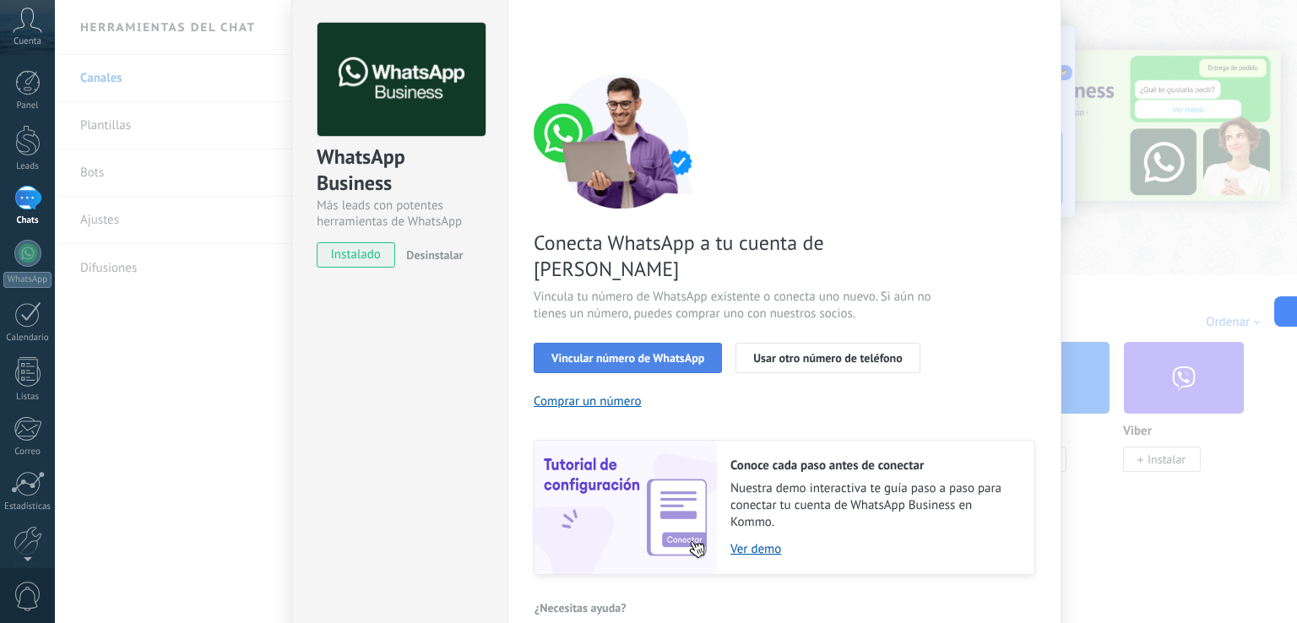
click at [643, 352] on span "Vincular número de WhatsApp" at bounding box center [628, 358] width 153 height 12
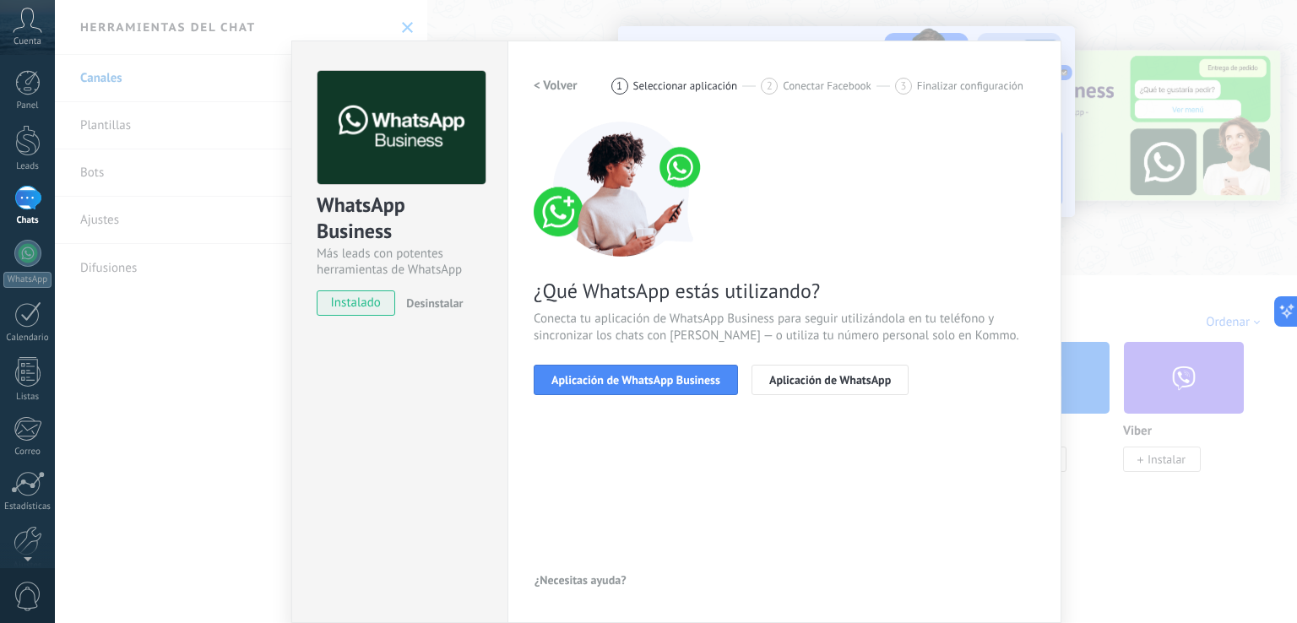
scroll to position [20, 0]
click at [710, 384] on span "Aplicación de WhatsApp Business" at bounding box center [636, 381] width 169 height 12
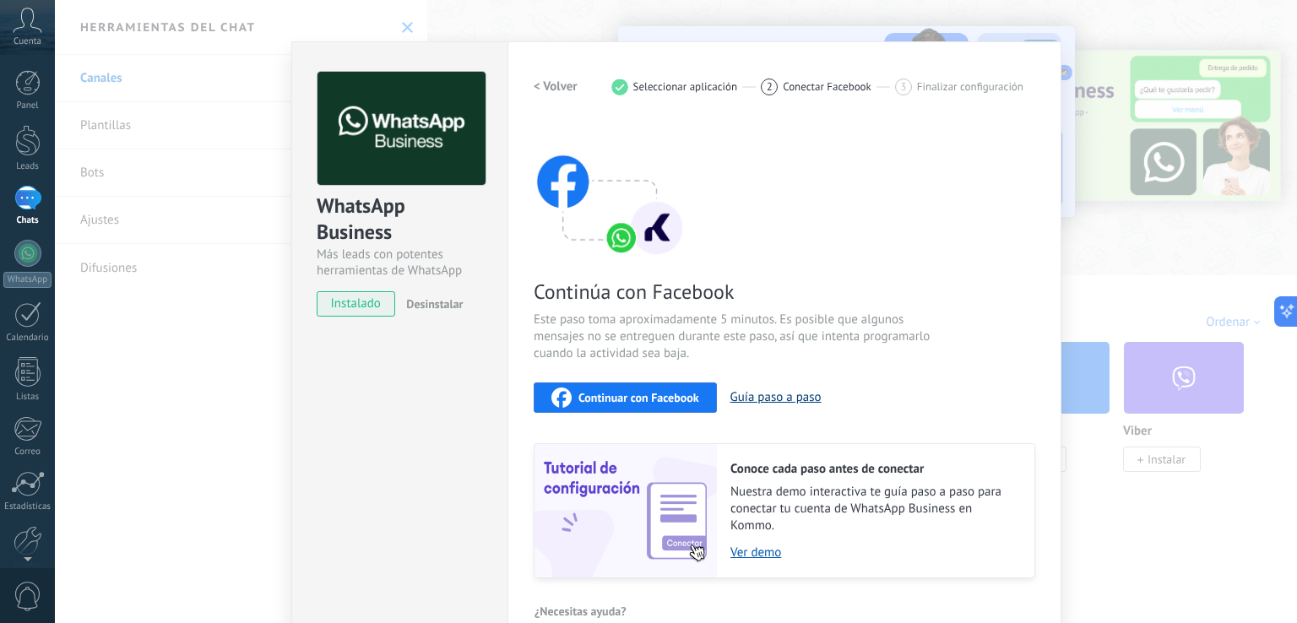
scroll to position [50, 0]
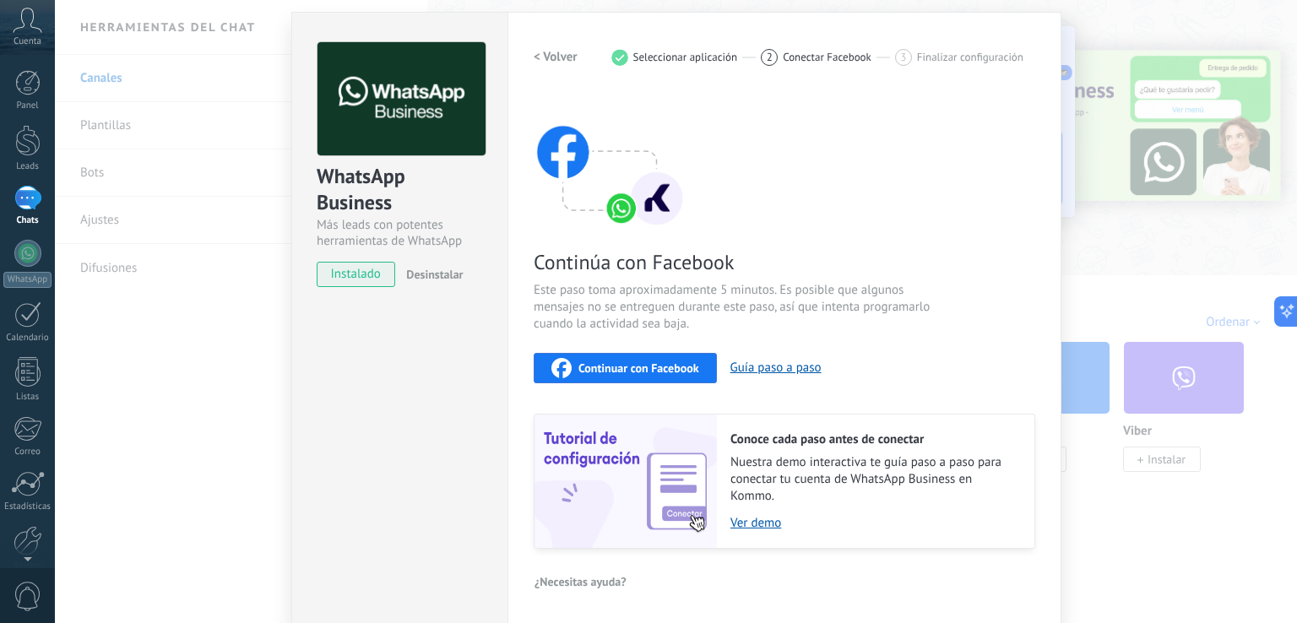
click at [696, 372] on button "Continuar con Facebook" at bounding box center [625, 368] width 183 height 30
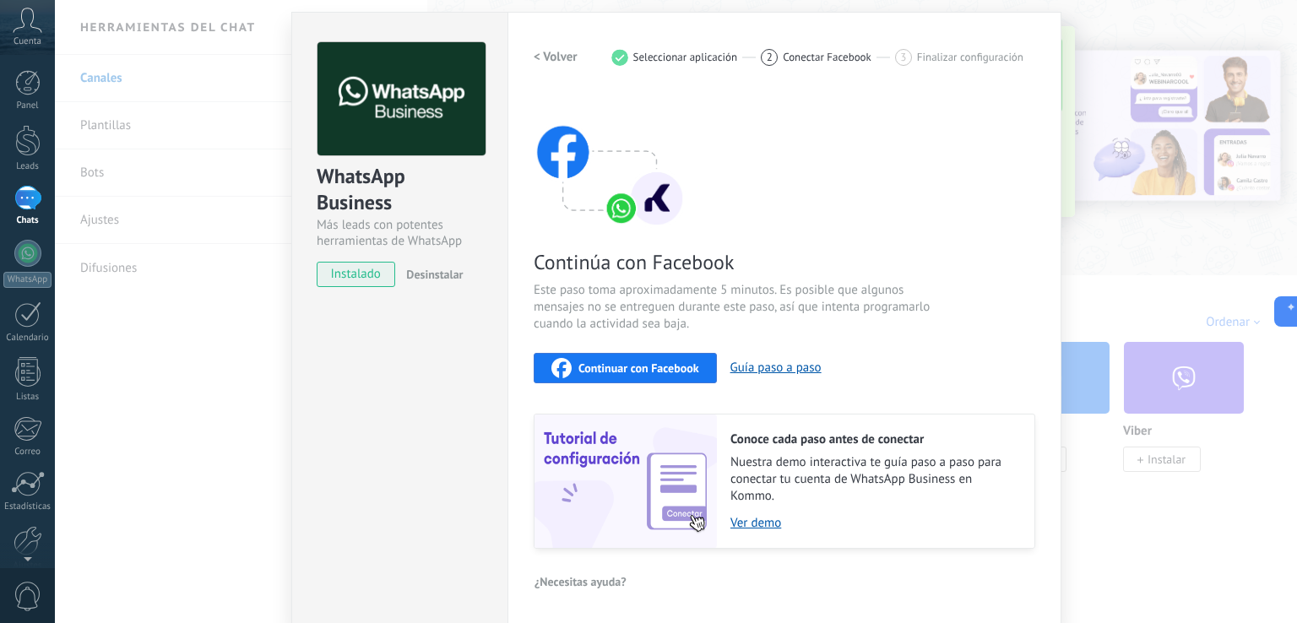
scroll to position [0, 0]
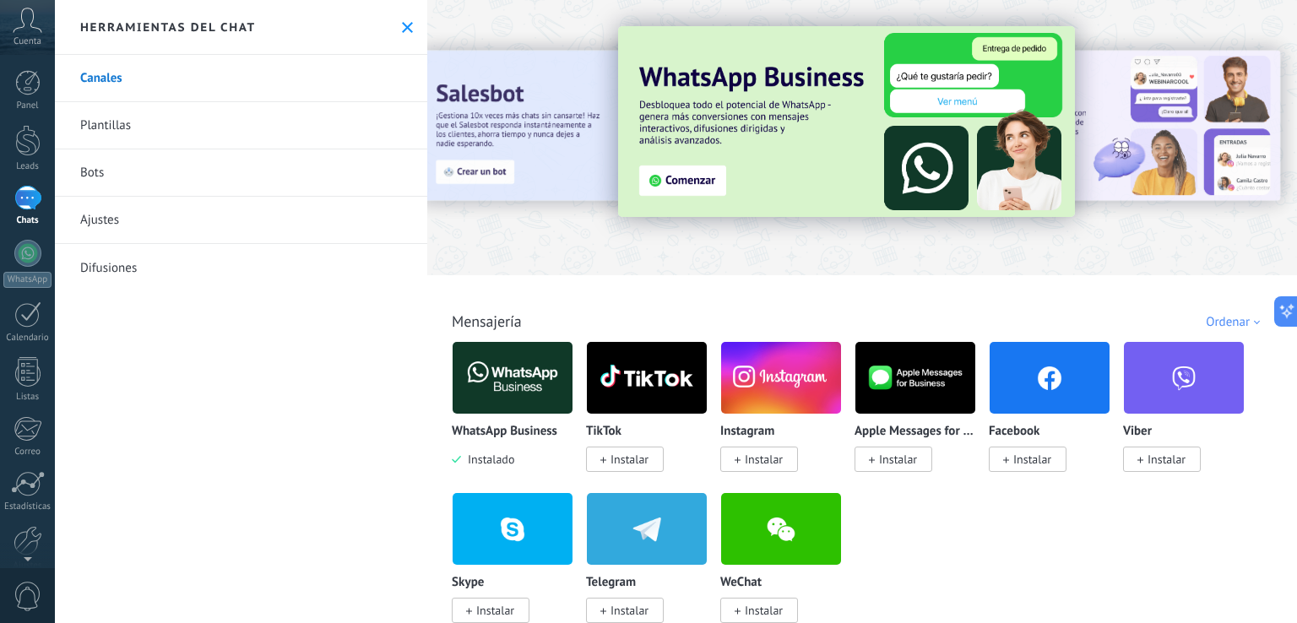
click at [402, 22] on icon at bounding box center [407, 27] width 11 height 11
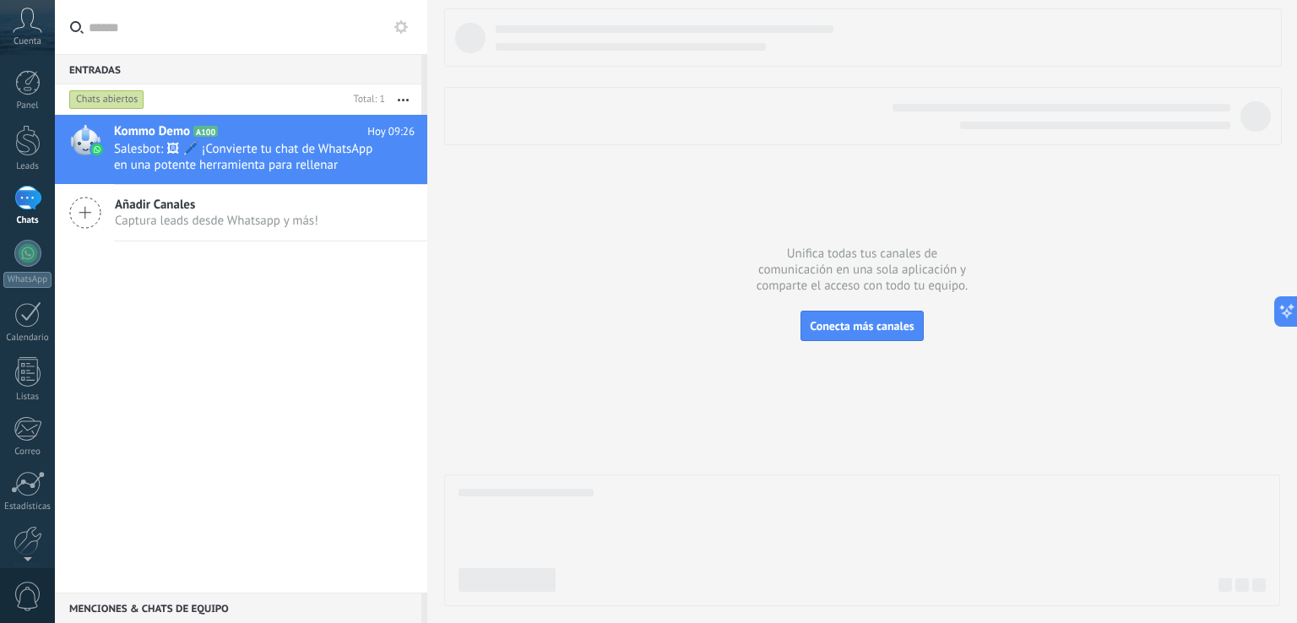
click at [16, 28] on icon at bounding box center [28, 20] width 30 height 25
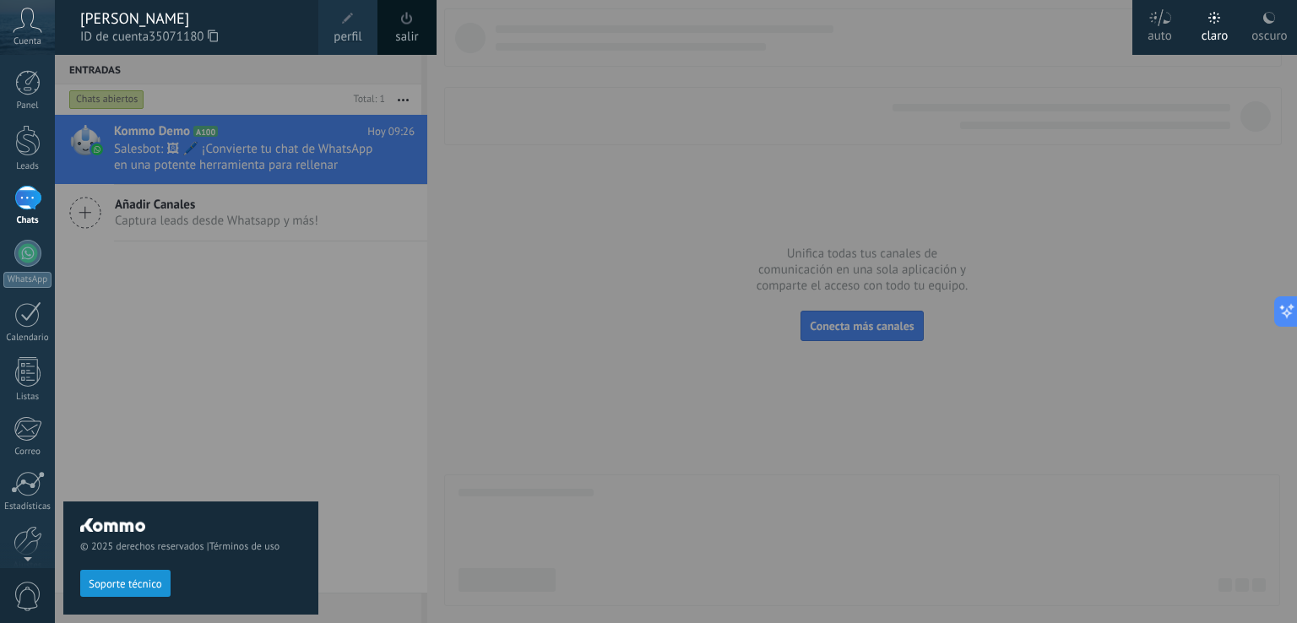
click at [221, 491] on div "© 2025 derechos reservados | Términos de uso Soporte técnico" at bounding box center [190, 339] width 255 height 568
click at [32, 595] on span "0" at bounding box center [28, 597] width 29 height 30
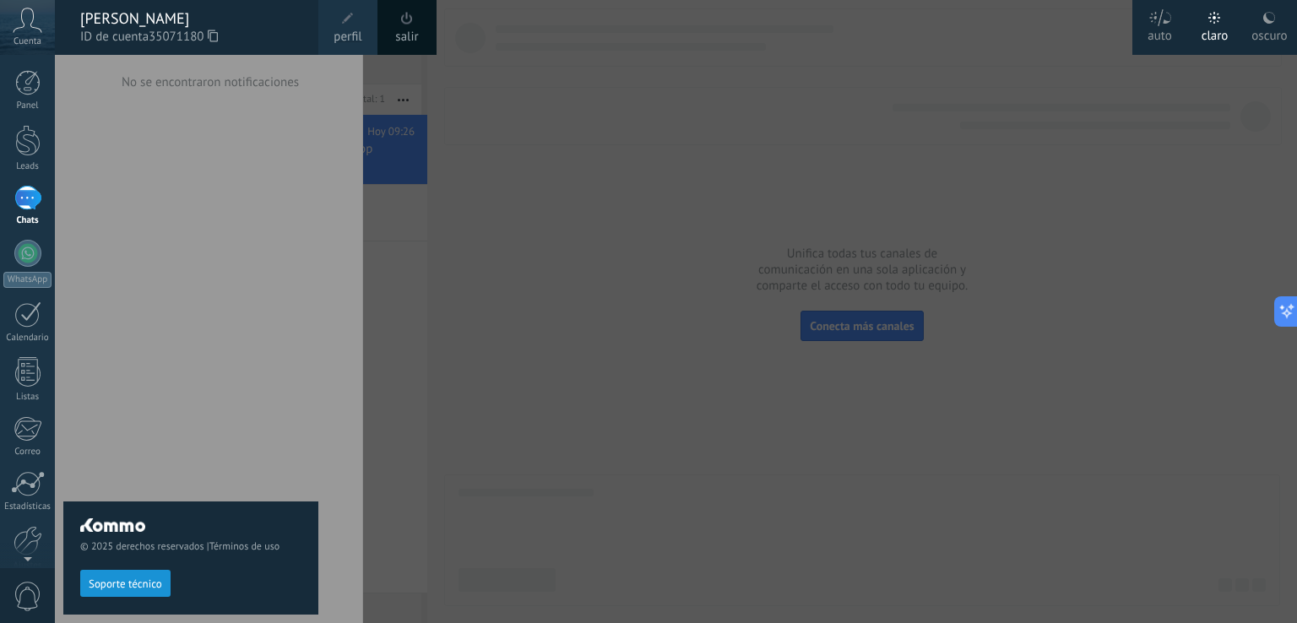
click at [503, 134] on div at bounding box center [703, 311] width 1297 height 623
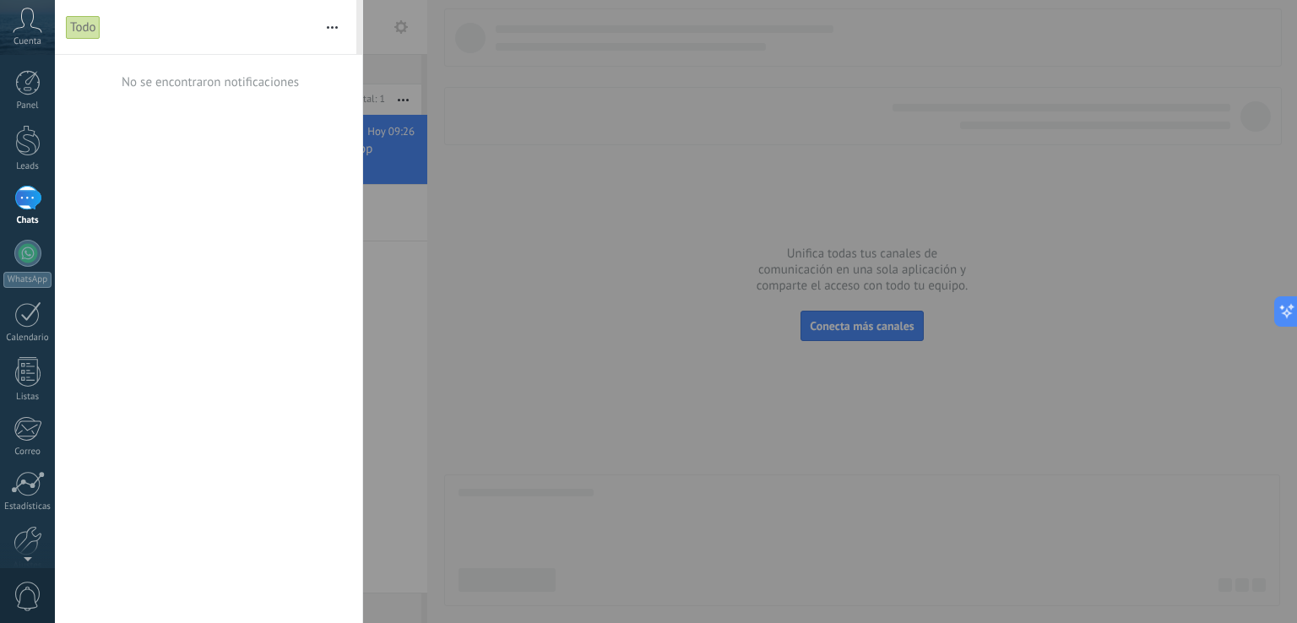
click at [24, 37] on span "Cuenta" at bounding box center [28, 41] width 28 height 11
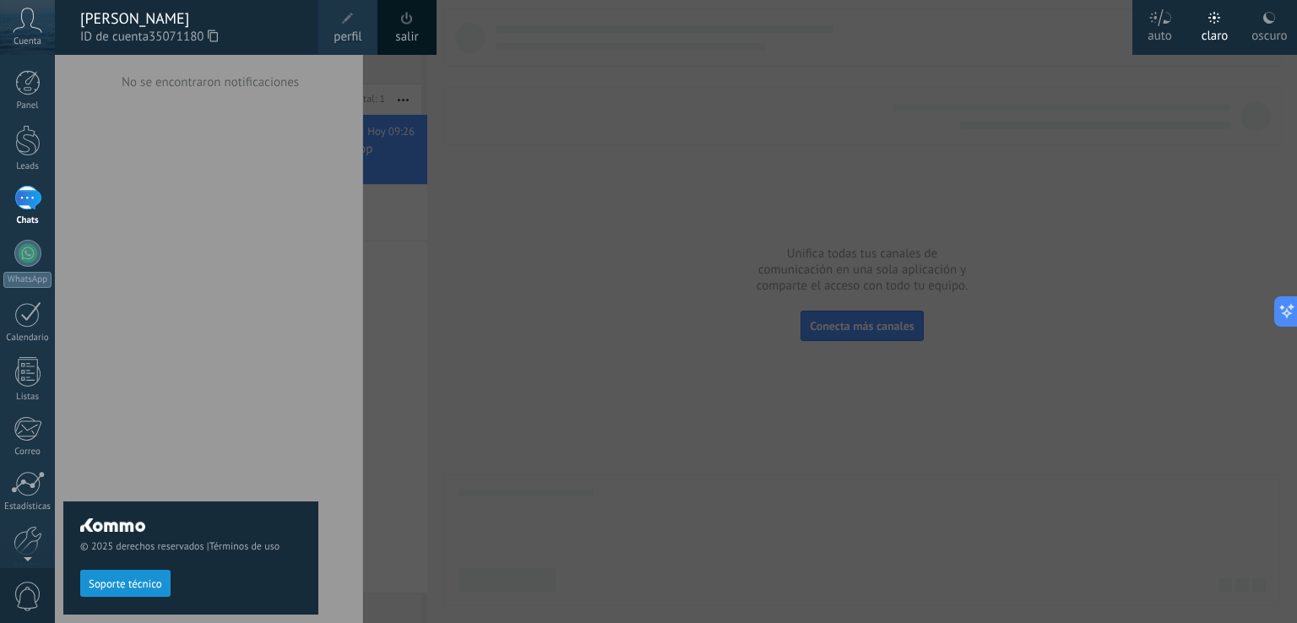
click at [666, 220] on div at bounding box center [703, 311] width 1297 height 623
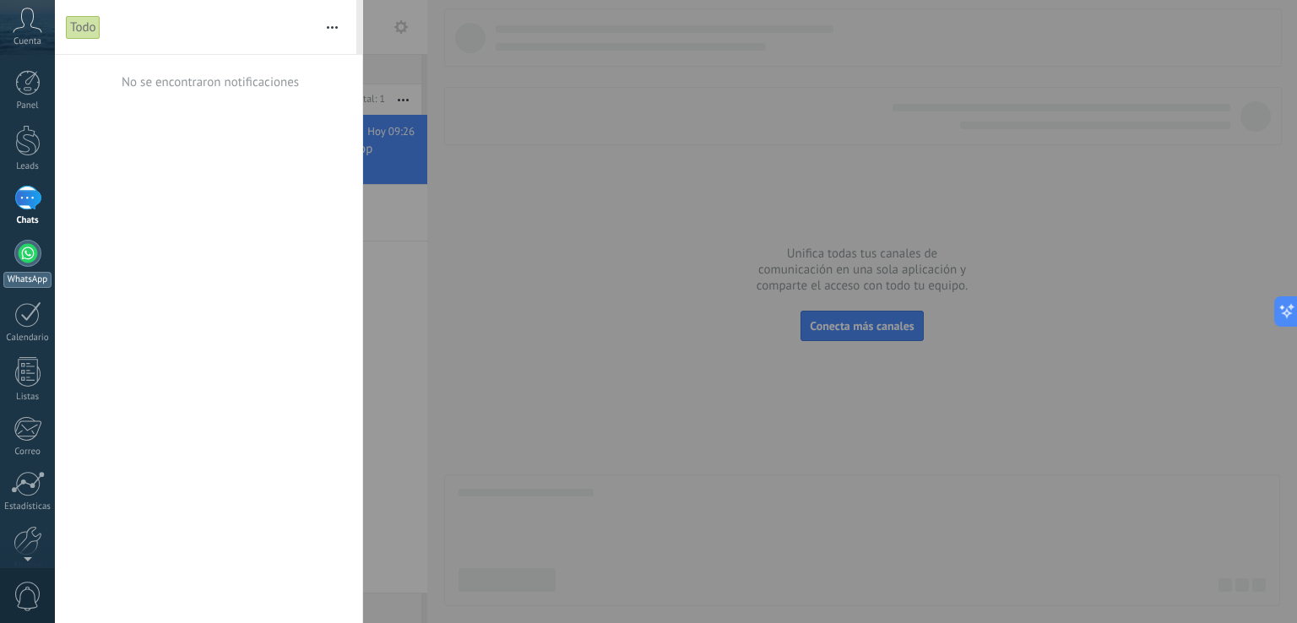
click at [32, 264] on div at bounding box center [27, 253] width 27 height 27
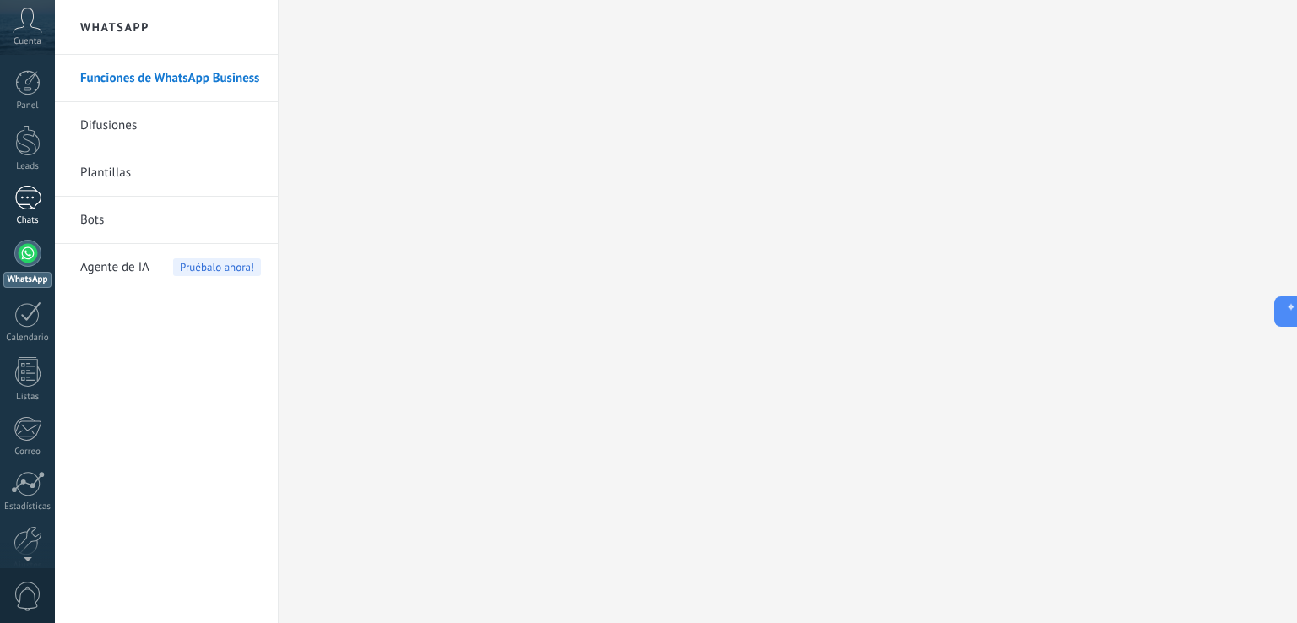
click at [30, 210] on link "1 Chats" at bounding box center [27, 206] width 55 height 41
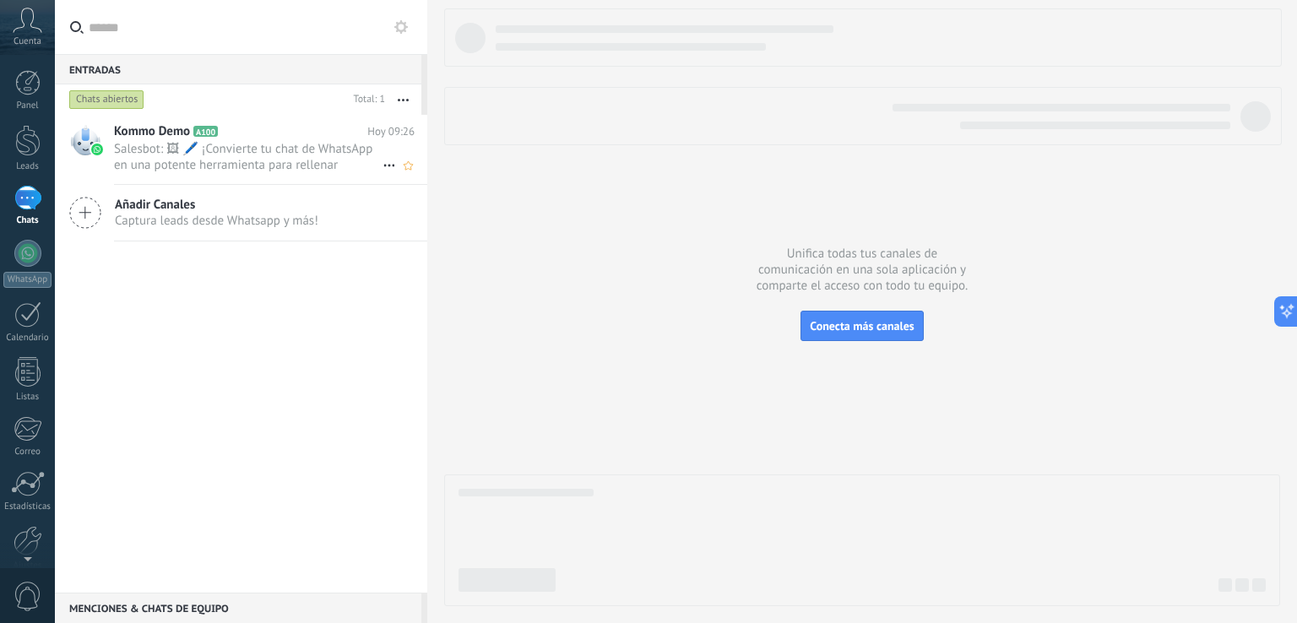
click at [307, 157] on span "Salesbot: 🖼 🖊️ ¡Convierte tu chat de WhatsApp en una potente herramienta para r…" at bounding box center [248, 157] width 269 height 32
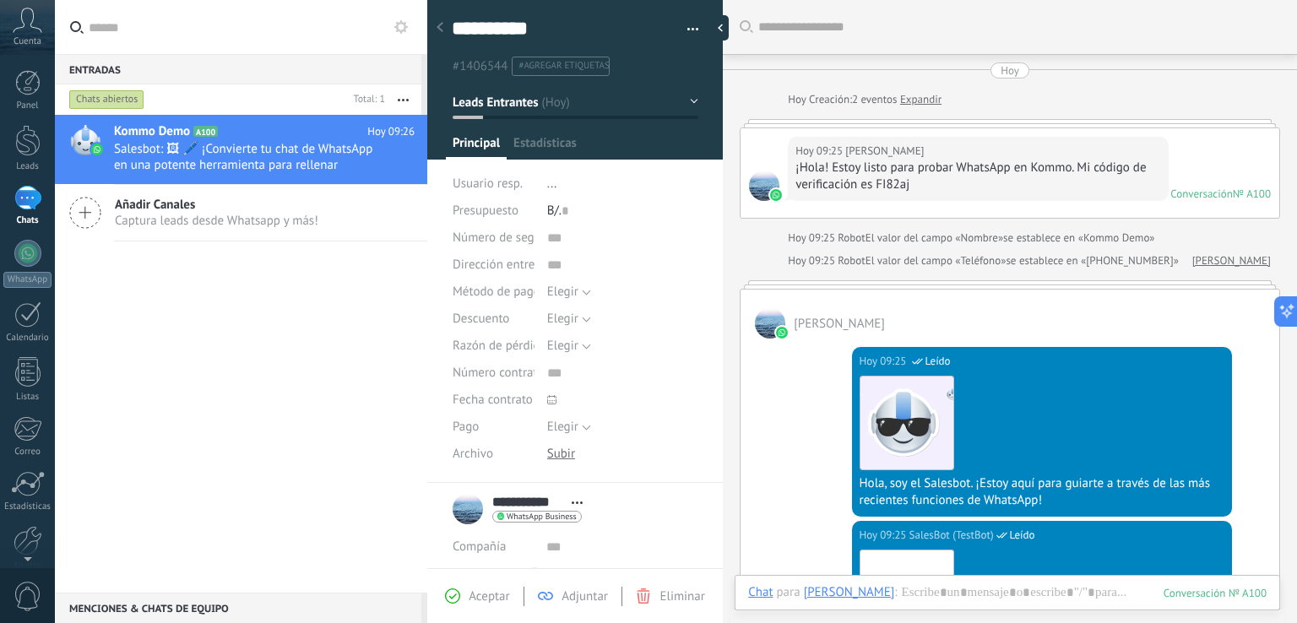
scroll to position [1715, 0]
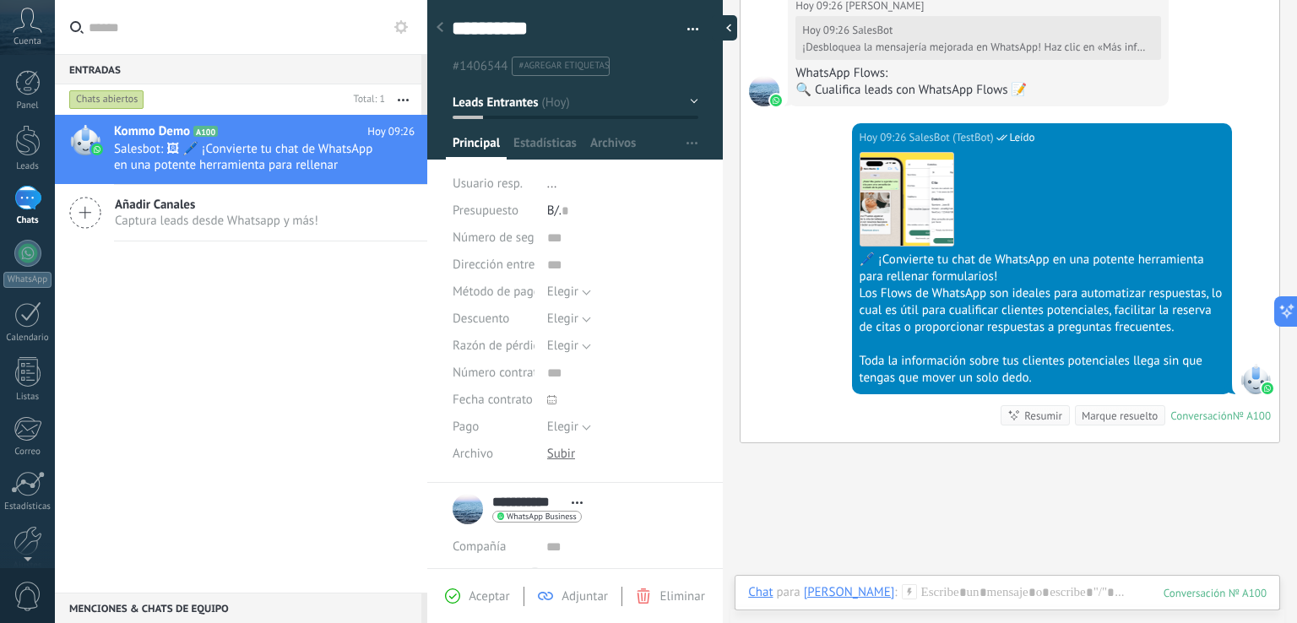
click at [720, 28] on div at bounding box center [724, 27] width 25 height 25
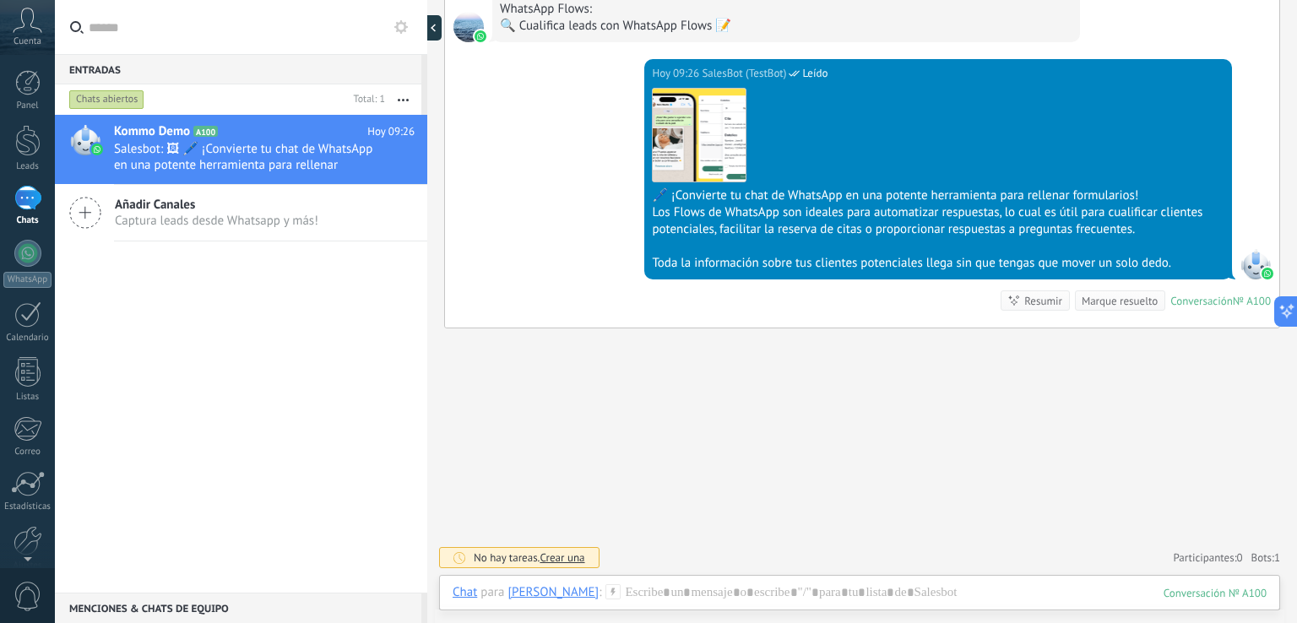
type textarea "**********"
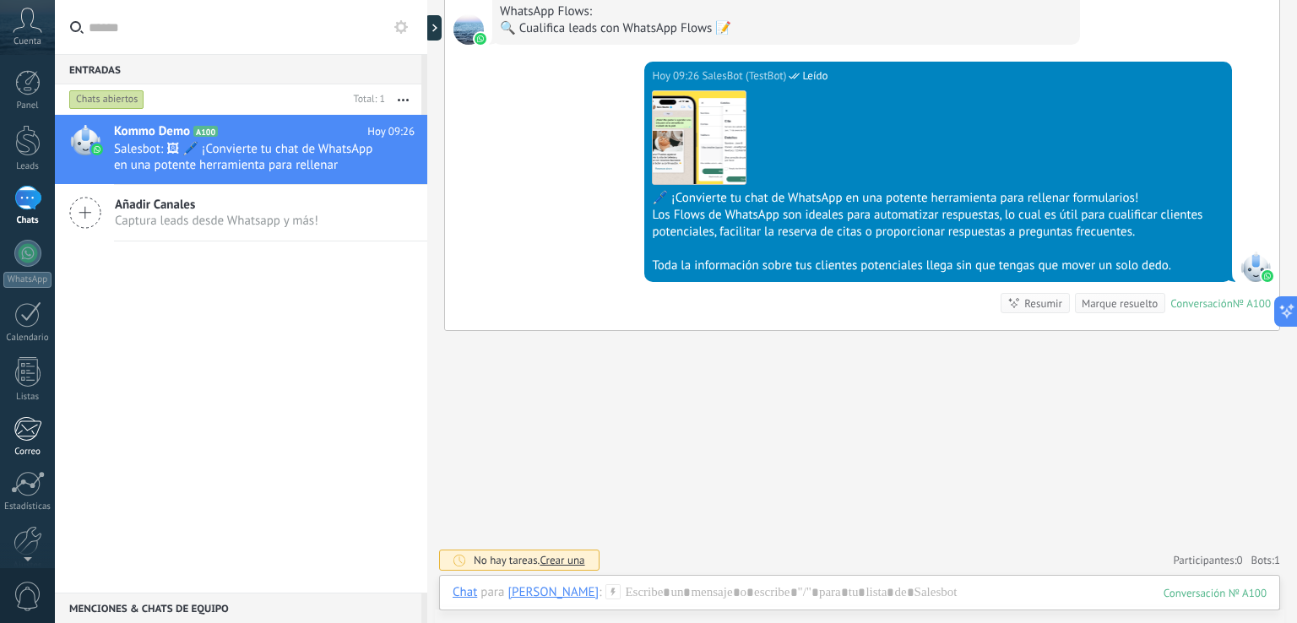
click at [37, 427] on div at bounding box center [28, 428] width 28 height 25
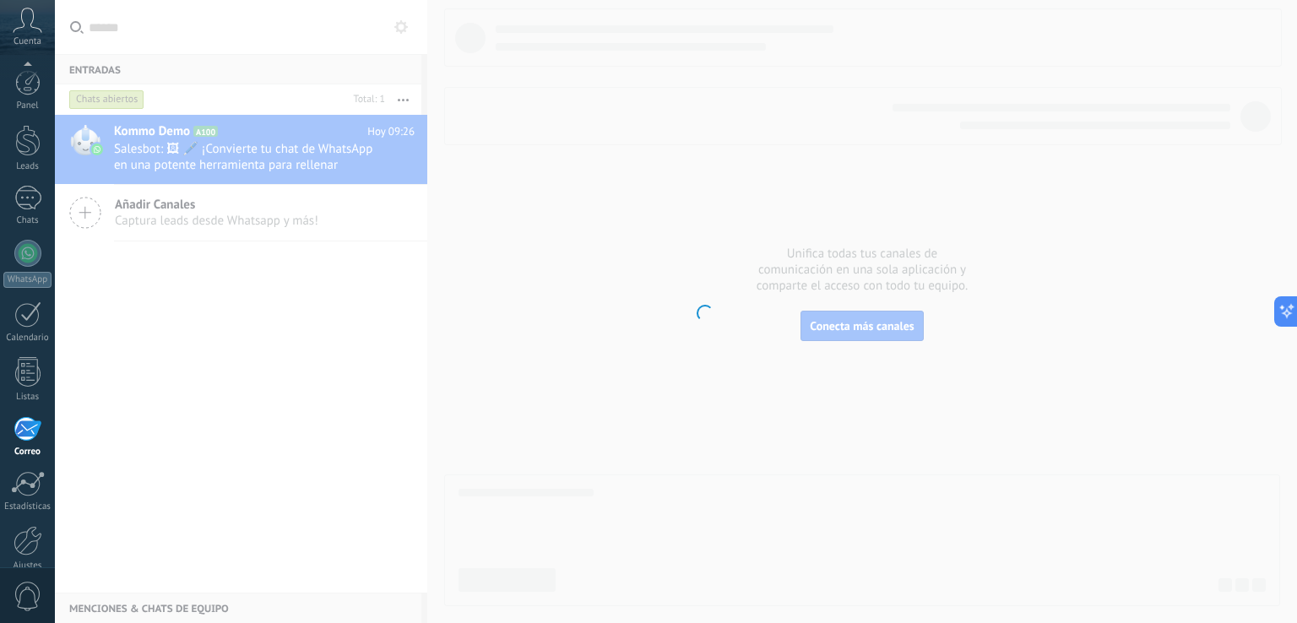
scroll to position [79, 0]
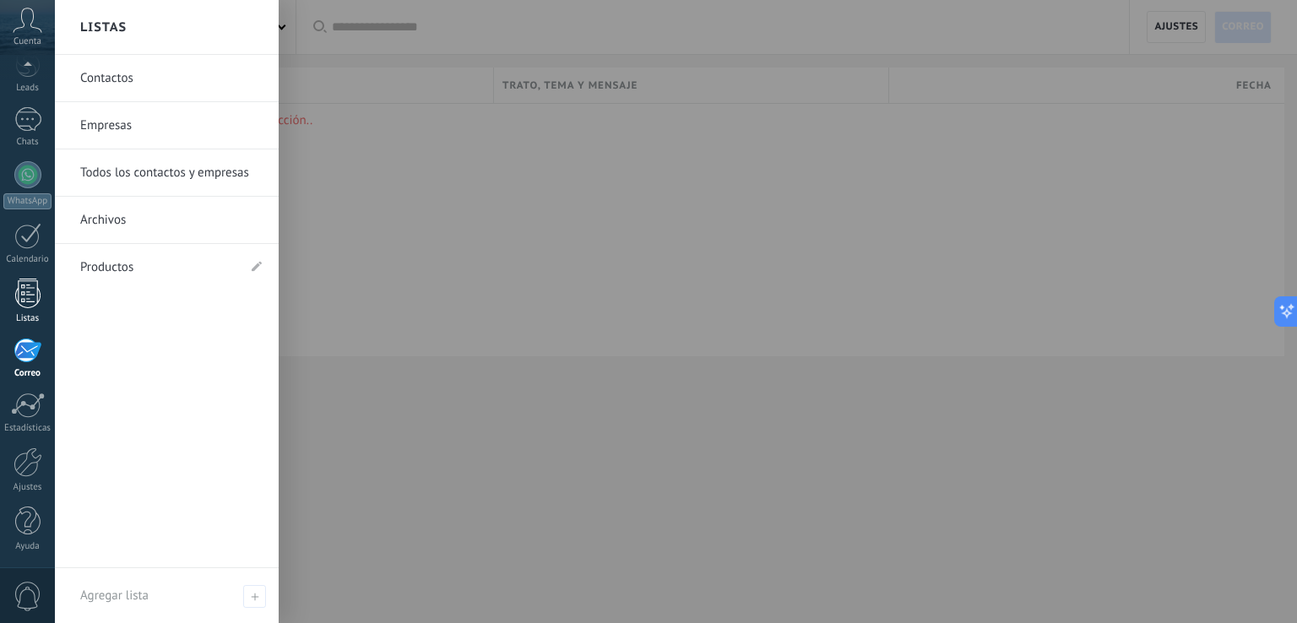
click at [26, 305] on div at bounding box center [27, 294] width 25 height 30
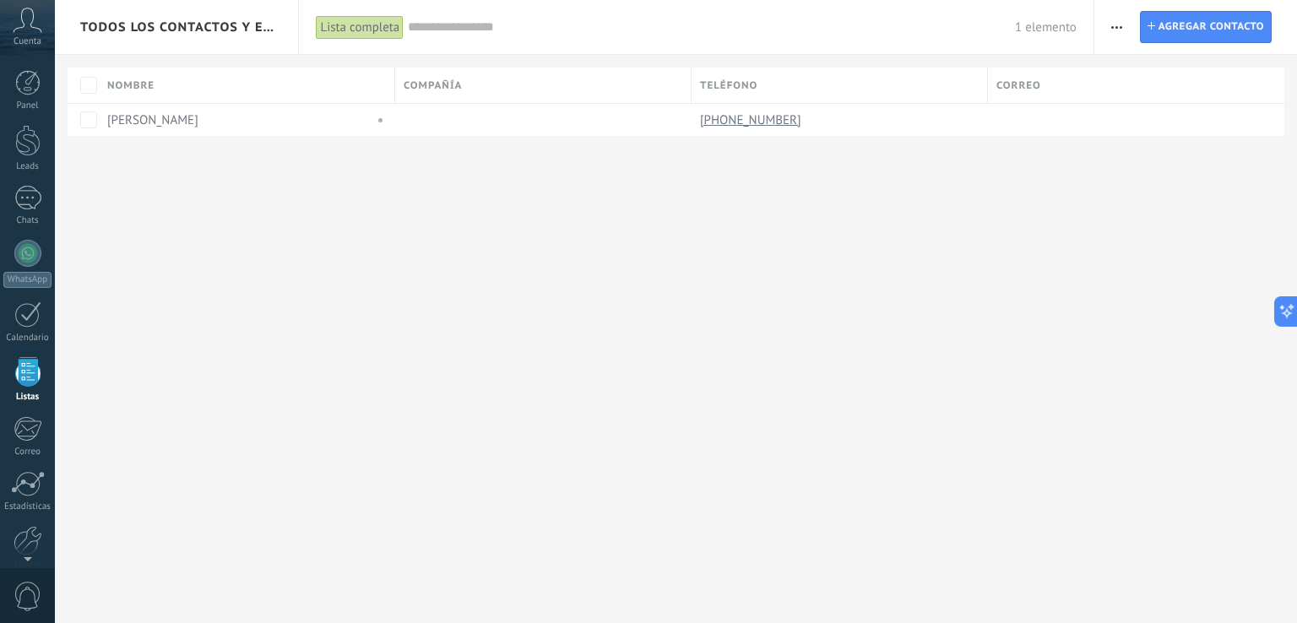
click at [30, 45] on span "Cuenta" at bounding box center [28, 41] width 28 height 11
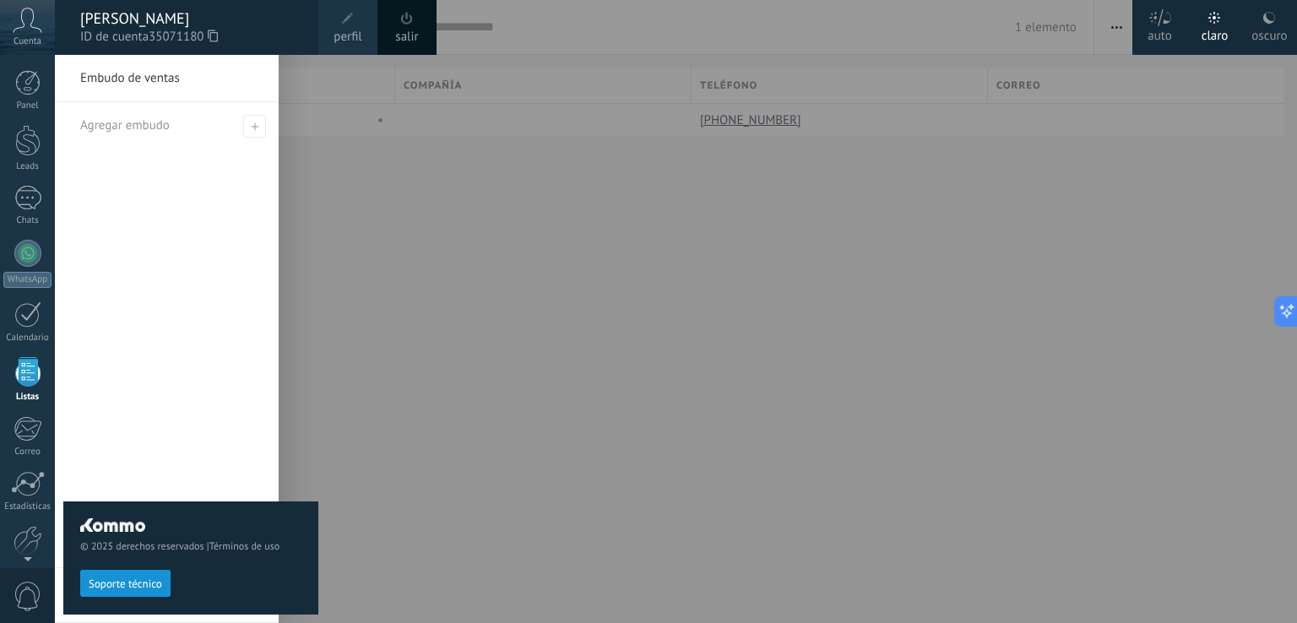
click at [342, 32] on span "perfil" at bounding box center [348, 37] width 28 height 19
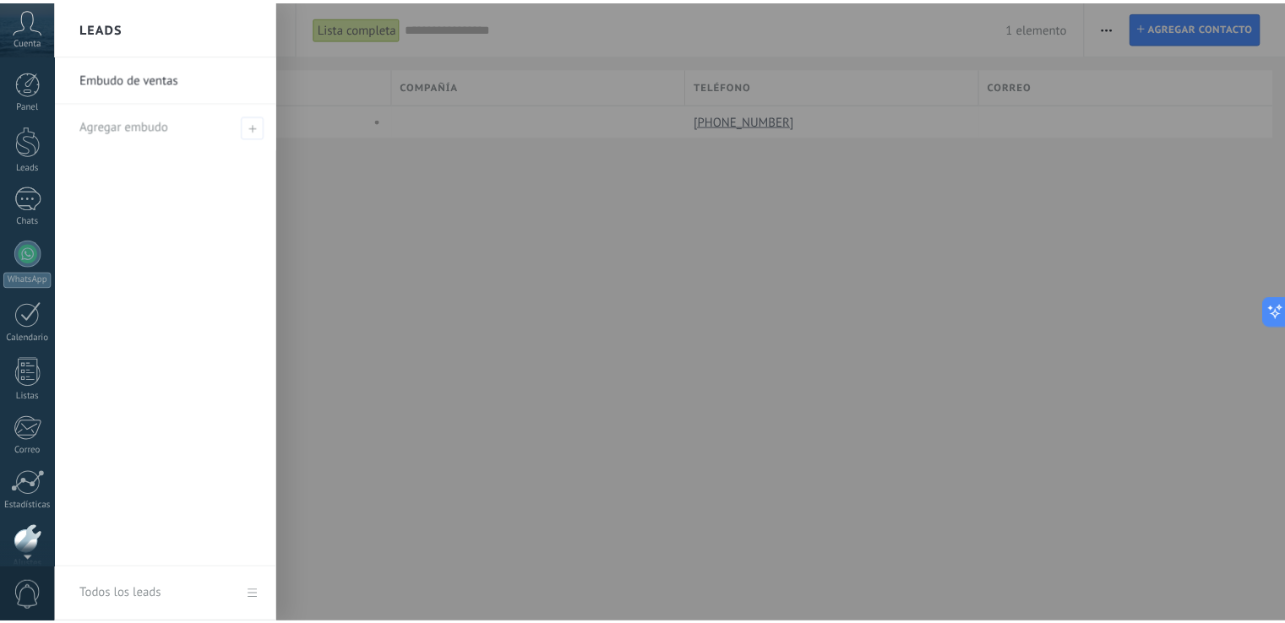
scroll to position [79, 0]
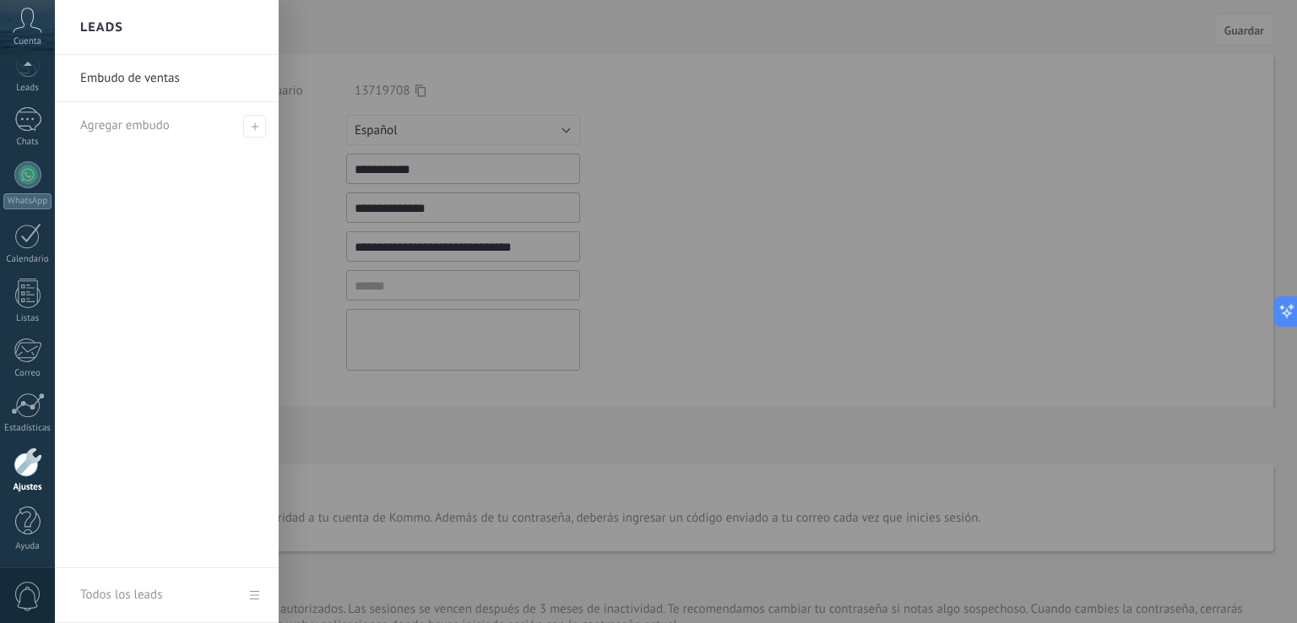
click at [735, 199] on div at bounding box center [703, 311] width 1297 height 623
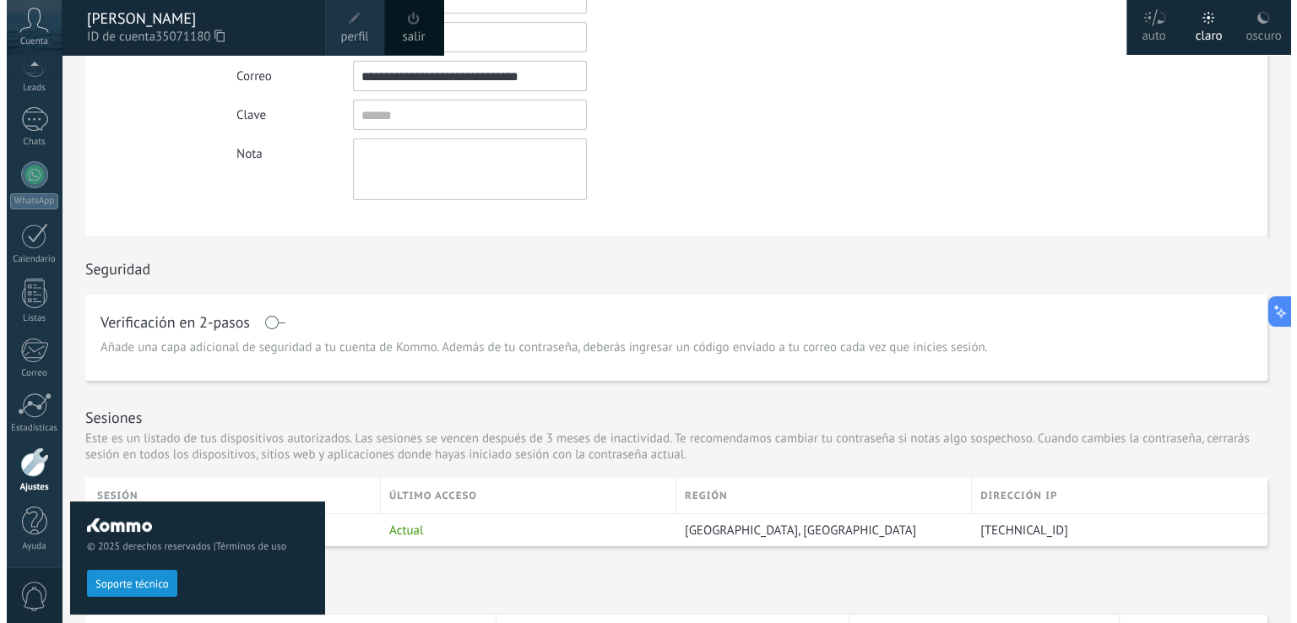
scroll to position [0, 0]
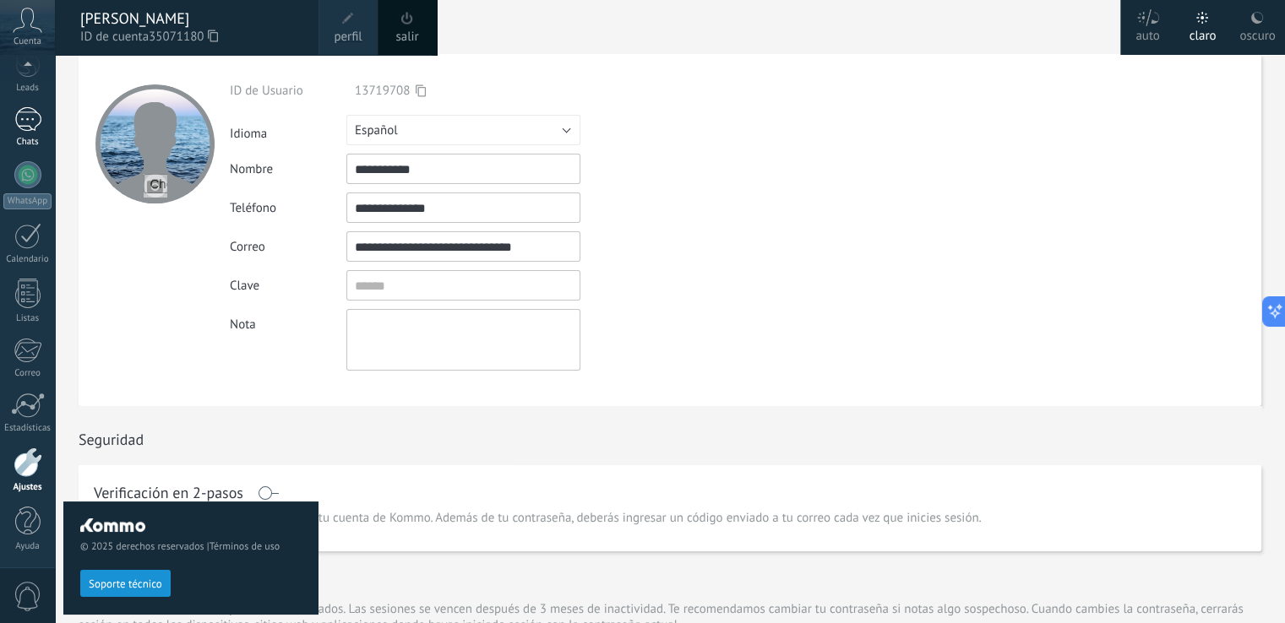
click at [41, 117] on link "1 Chats" at bounding box center [27, 127] width 55 height 41
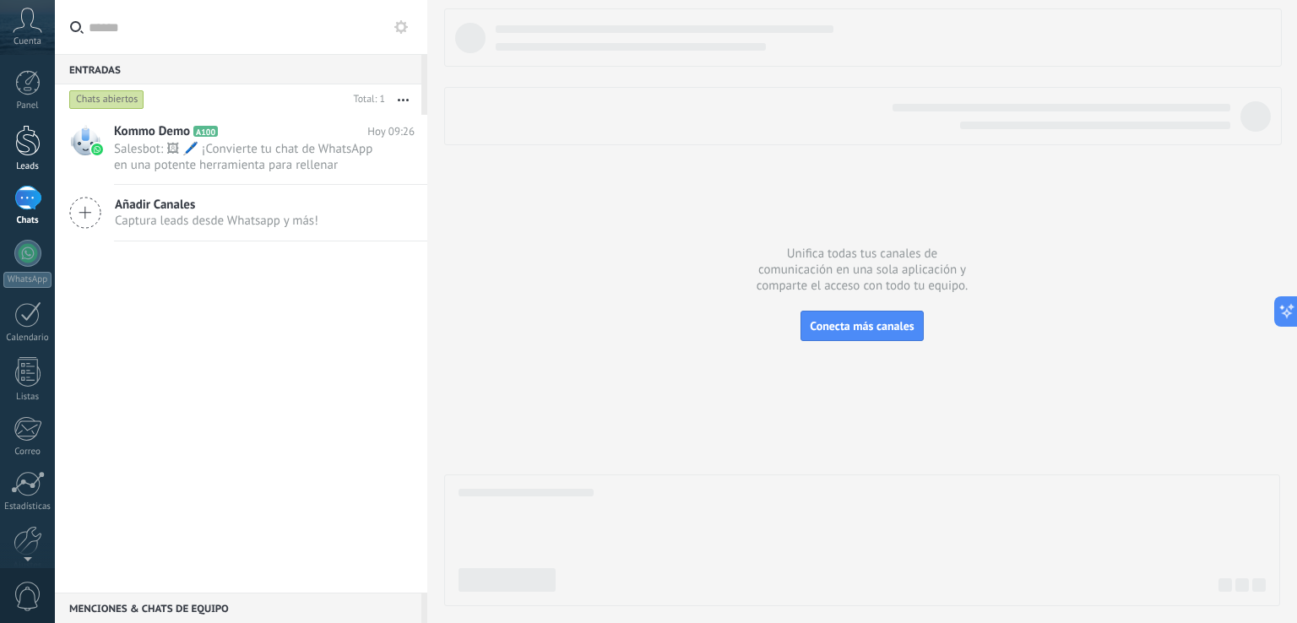
click at [34, 166] on div "Leads" at bounding box center [27, 166] width 49 height 11
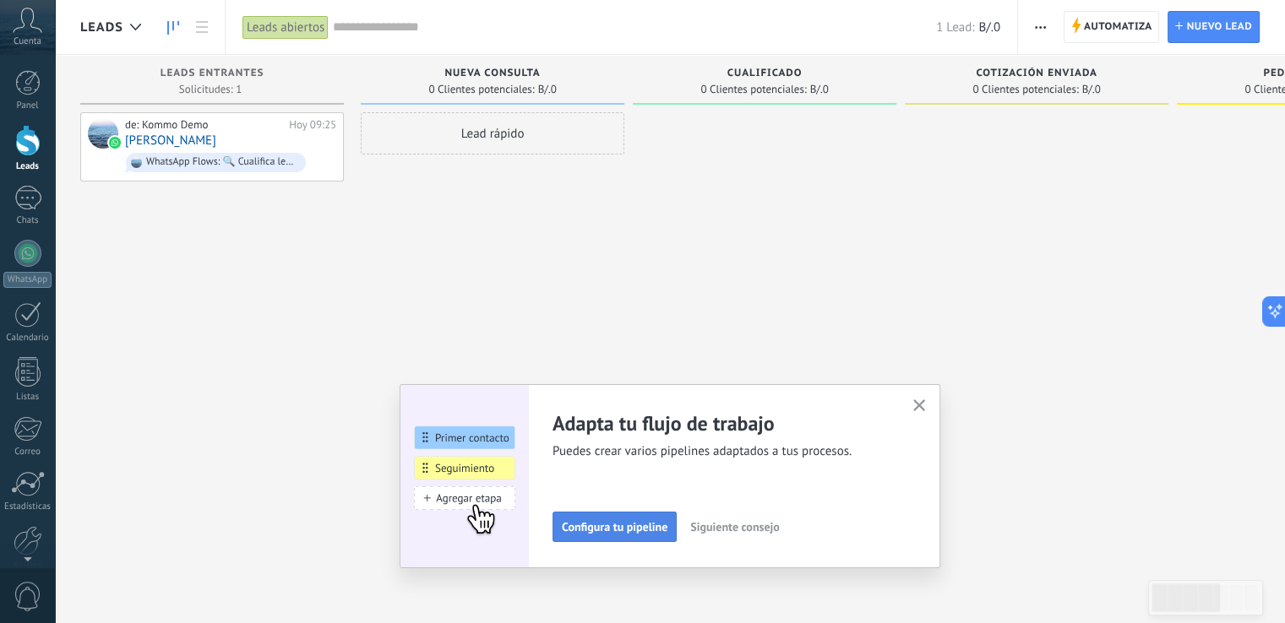
click at [654, 525] on span "Configura tu pipeline" at bounding box center [615, 527] width 106 height 12
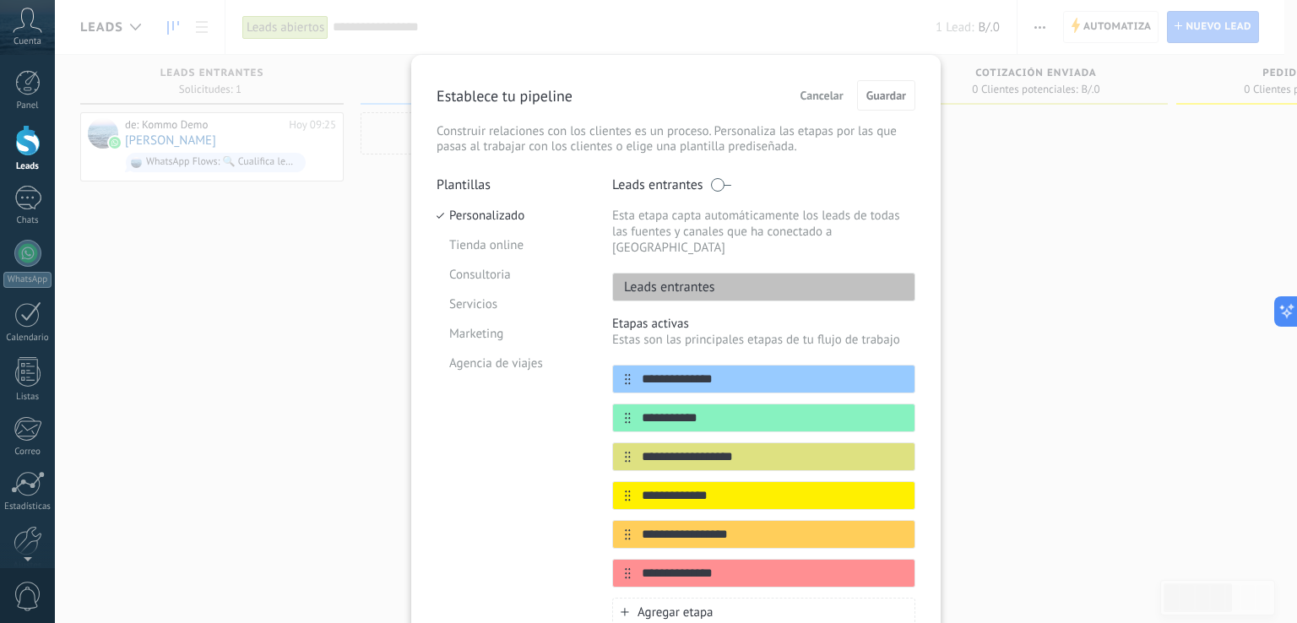
click at [716, 273] on div "Leads entrantes" at bounding box center [763, 287] width 303 height 29
click at [667, 371] on input "**********" at bounding box center [753, 380] width 245 height 18
click at [522, 256] on li "Tienda online" at bounding box center [512, 246] width 150 height 30
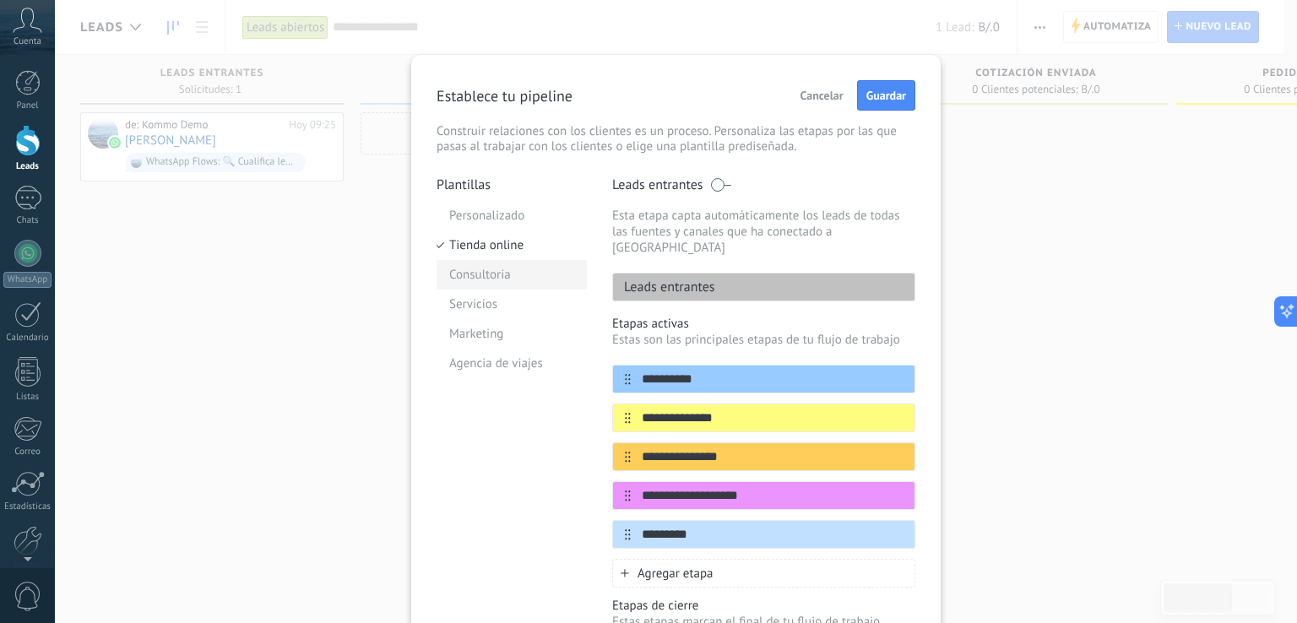
click at [514, 277] on li "Consultoria" at bounding box center [512, 275] width 150 height 30
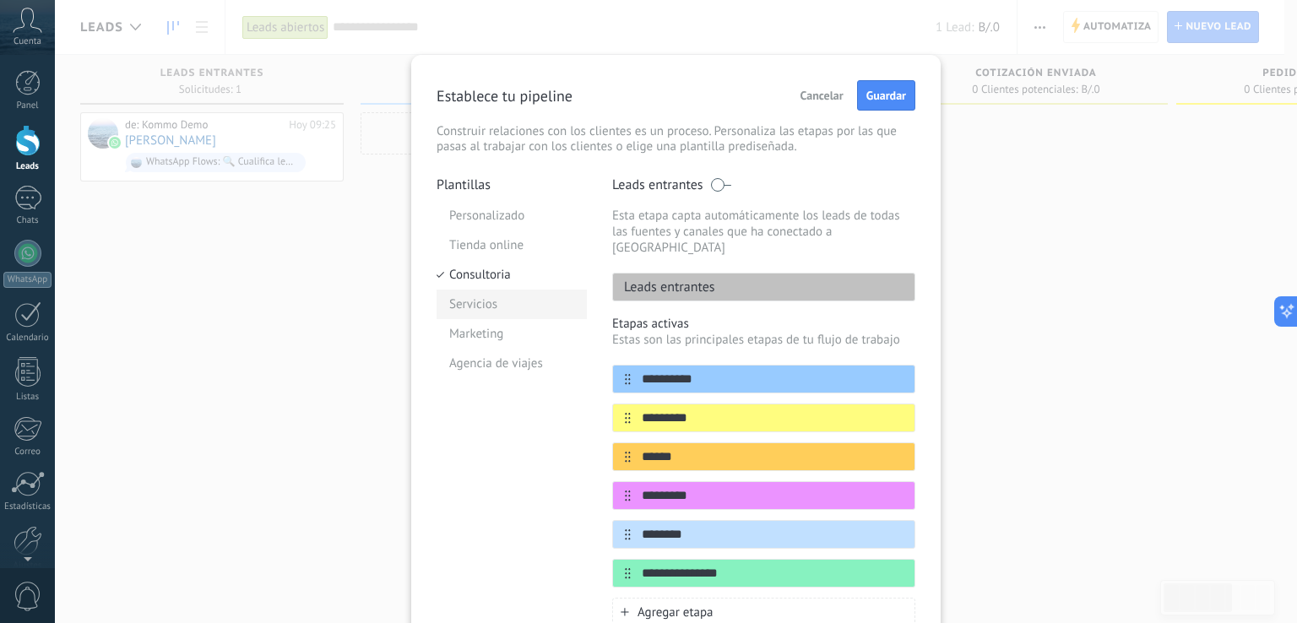
click at [510, 299] on li "Servicios" at bounding box center [512, 305] width 150 height 30
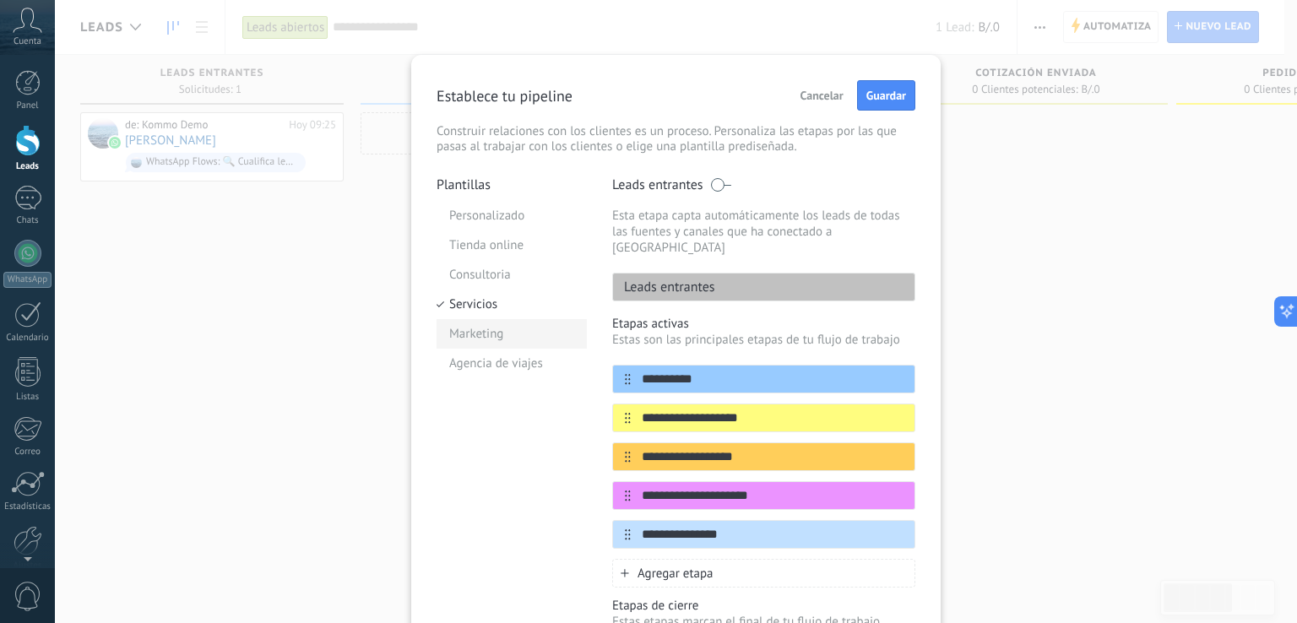
click at [509, 332] on li "Marketing" at bounding box center [512, 334] width 150 height 30
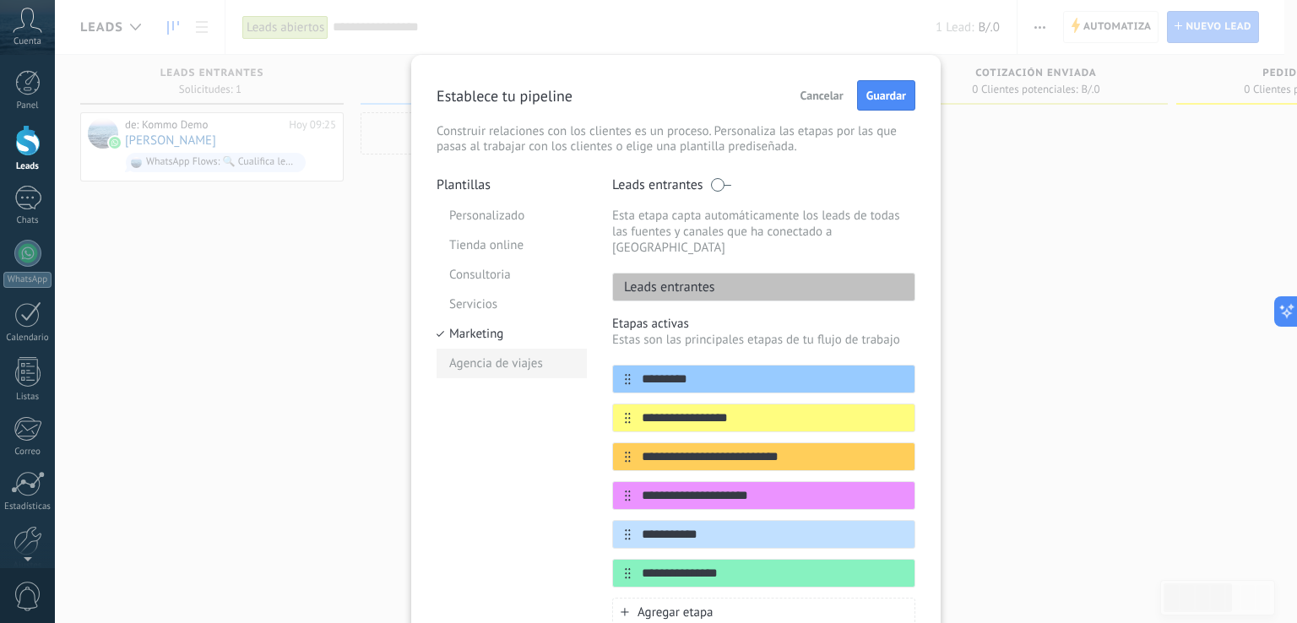
click at [510, 354] on li "Agencia de viajes" at bounding box center [512, 364] width 150 height 30
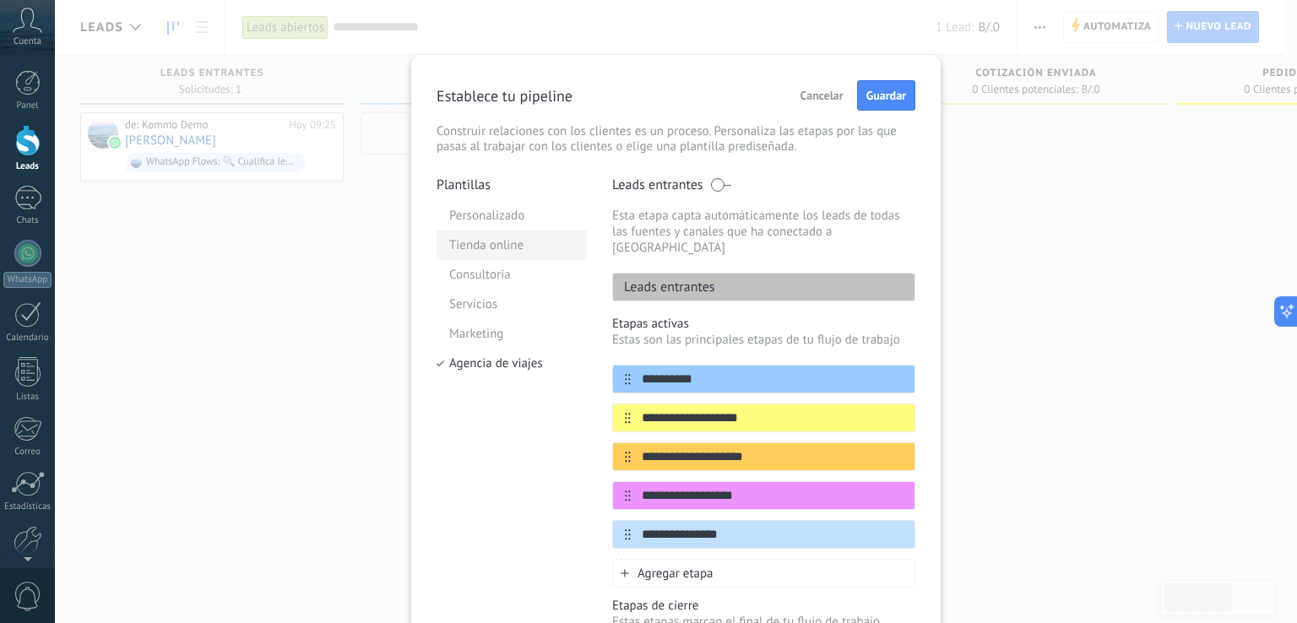
click at [507, 241] on li "Tienda online" at bounding box center [512, 246] width 150 height 30
click at [835, 90] on span "Cancelar" at bounding box center [822, 96] width 43 height 12
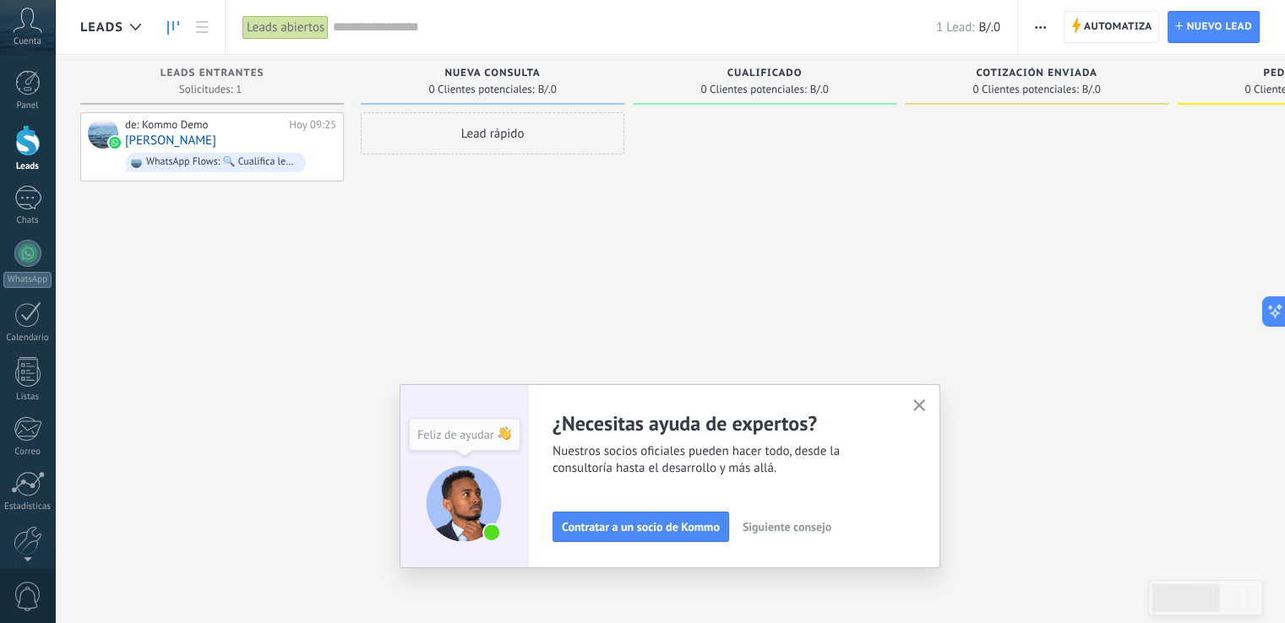
click at [923, 400] on icon "button" at bounding box center [919, 406] width 13 height 13
